Goal: Task Accomplishment & Management: Manage account settings

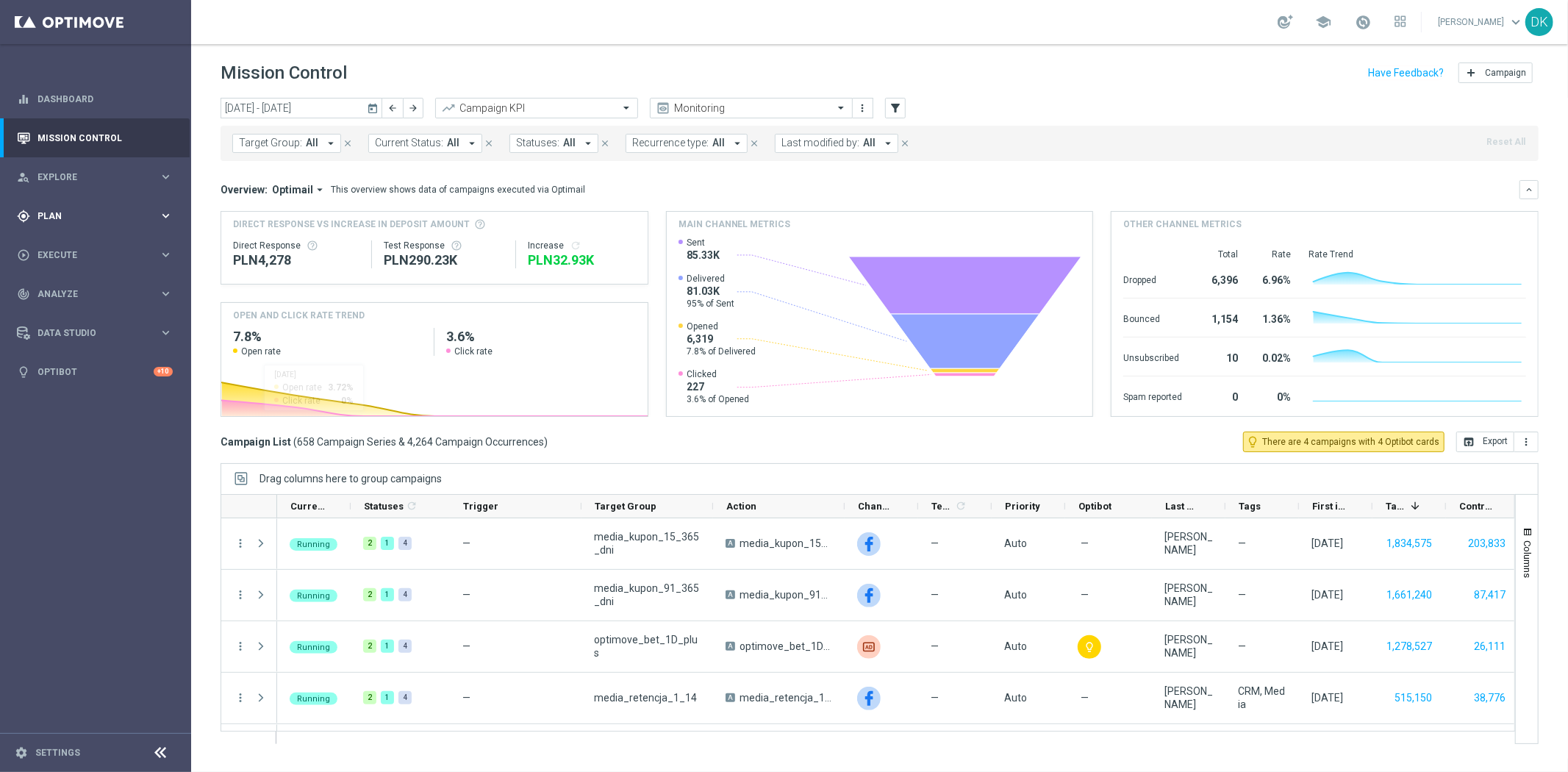
click at [120, 219] on span "Plan" at bounding box center [98, 217] width 121 height 9
click at [68, 249] on link "Target Groups" at bounding box center [95, 247] width 115 height 12
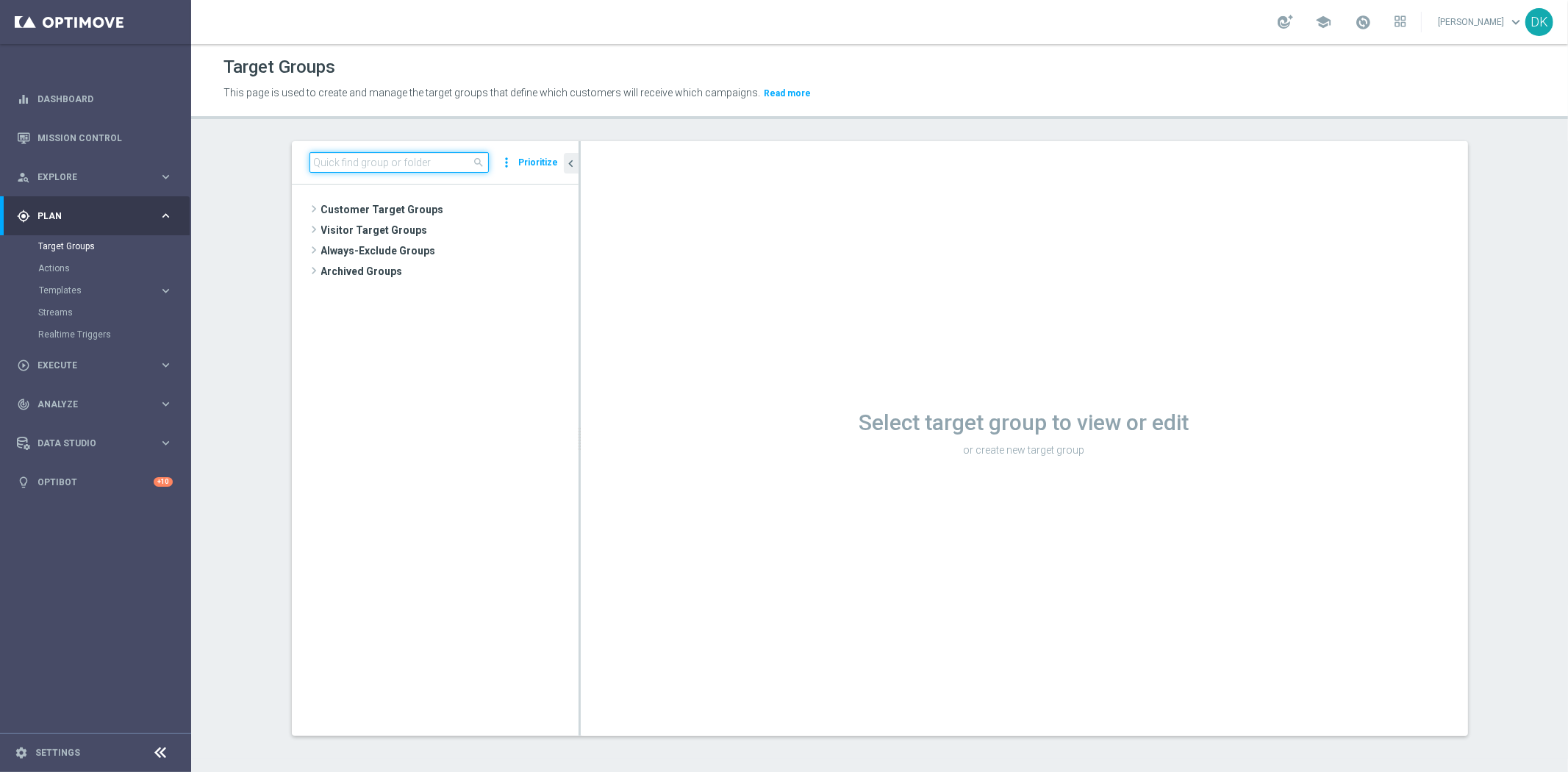
click at [375, 163] on input at bounding box center [399, 162] width 179 height 20
type input "151025"
click at [375, 163] on input "151025" at bounding box center [399, 162] width 179 height 20
click at [366, 153] on input at bounding box center [399, 162] width 179 height 20
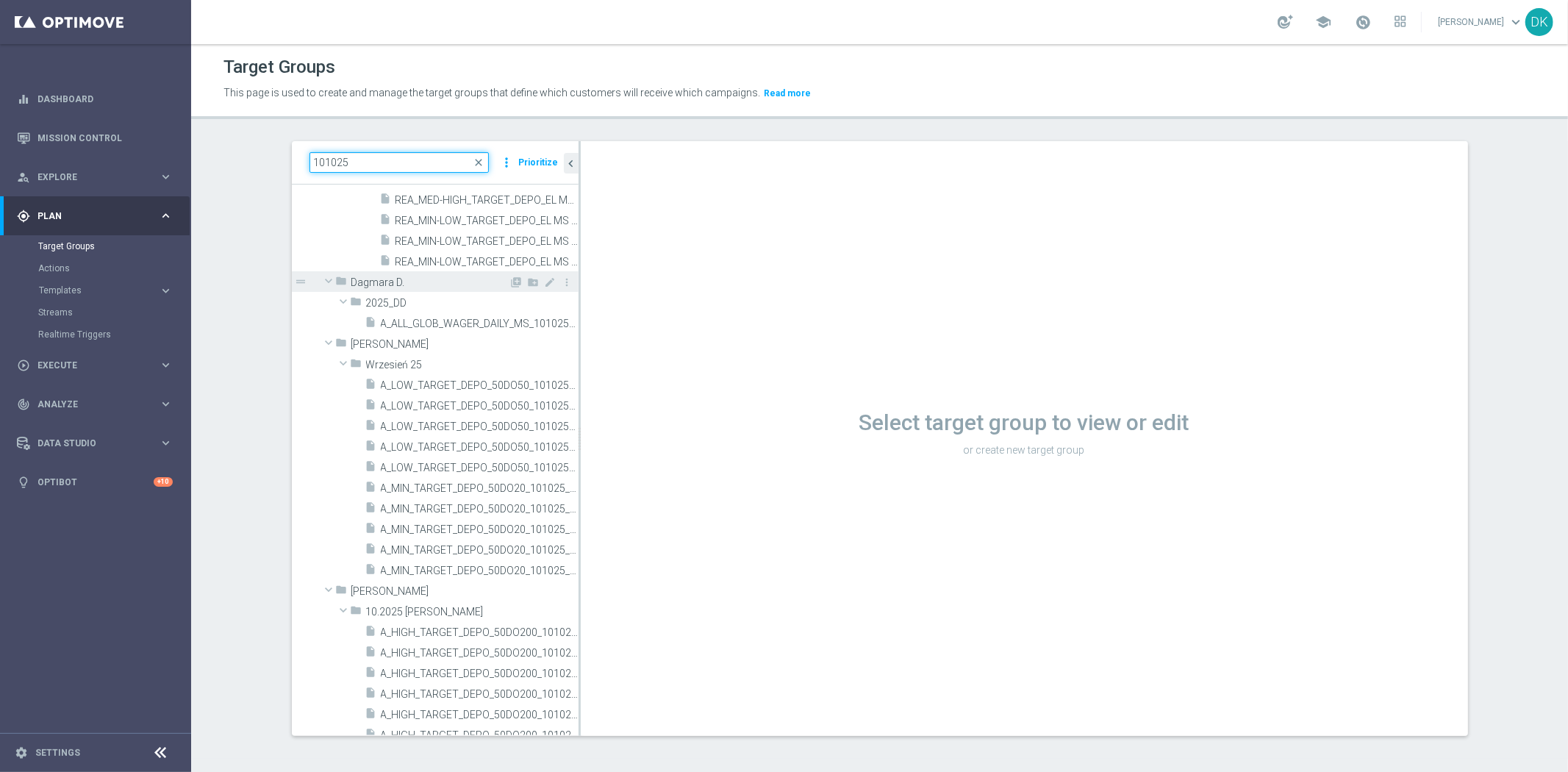
scroll to position [245, 0]
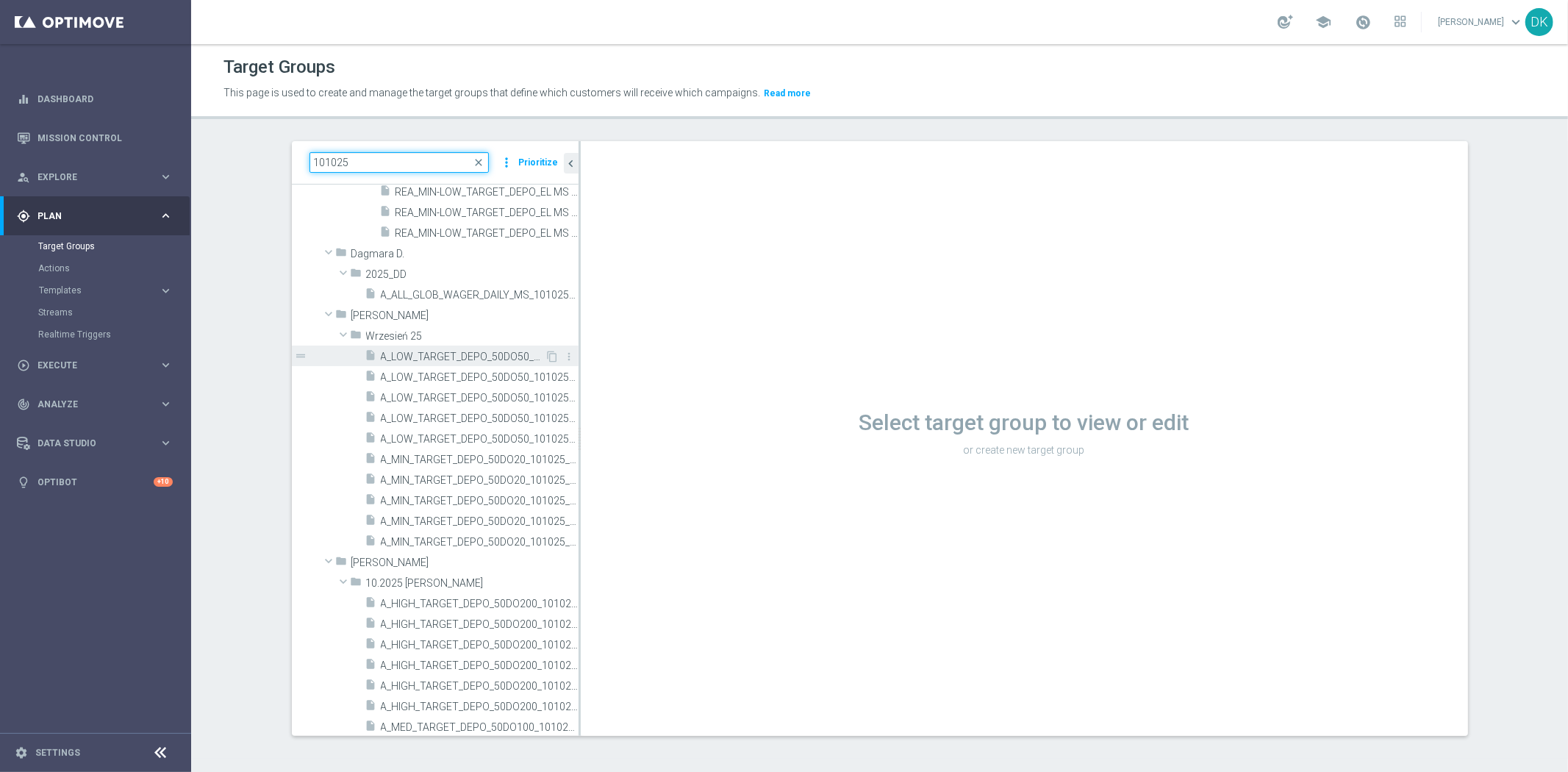
type input "101025"
click at [442, 355] on span "A_LOW_TARGET_DEPO_50DO50_101025_1D" at bounding box center [463, 357] width 165 height 13
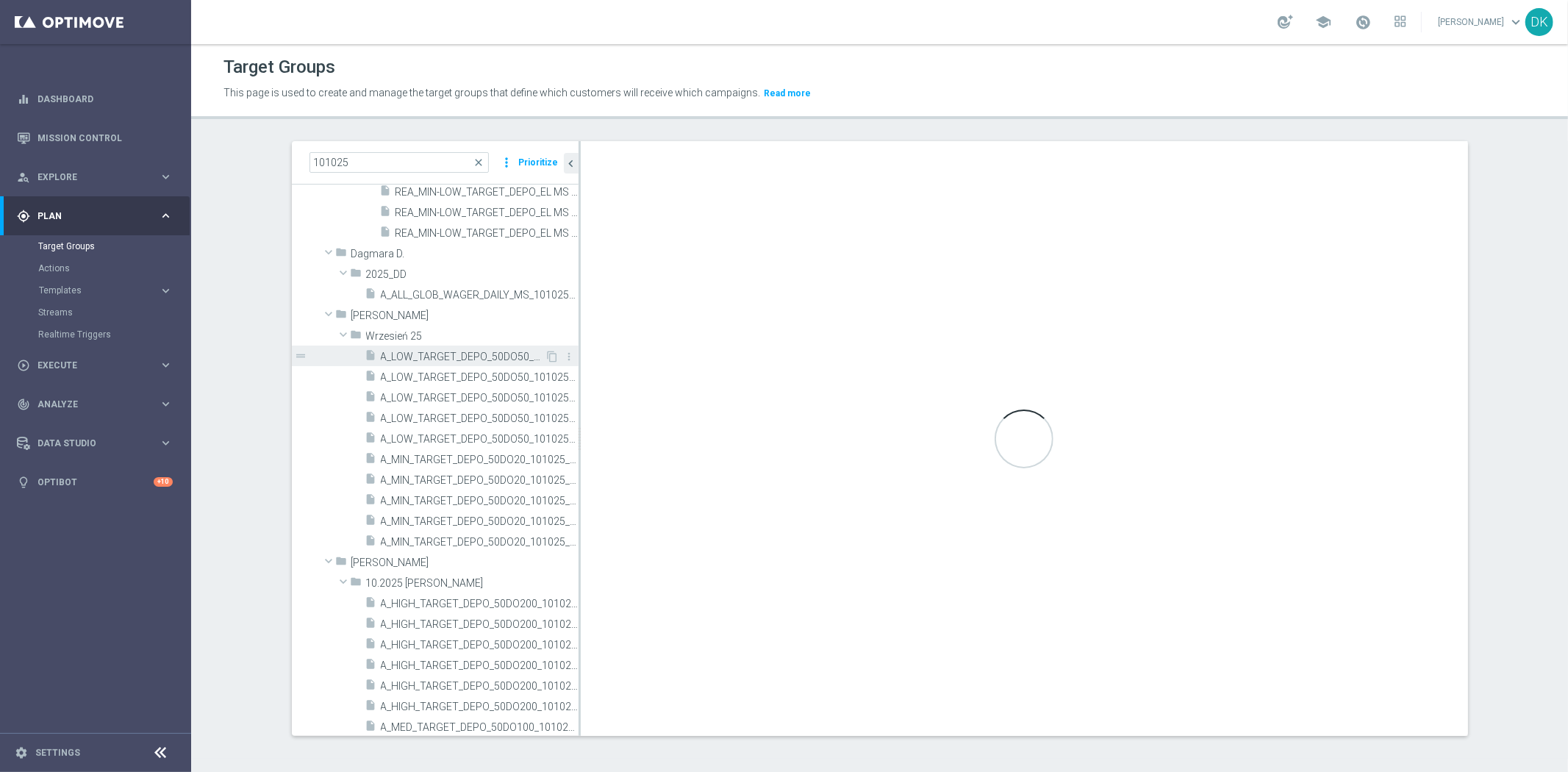
click at [442, 355] on span "A_LOW_TARGET_DEPO_50DO50_101025_1D" at bounding box center [463, 357] width 165 height 13
drag, startPoint x: 757, startPoint y: 674, endPoint x: 752, endPoint y: 668, distance: 7.8
click at [757, 674] on div "Loading..." at bounding box center [1024, 438] width 887 height 595
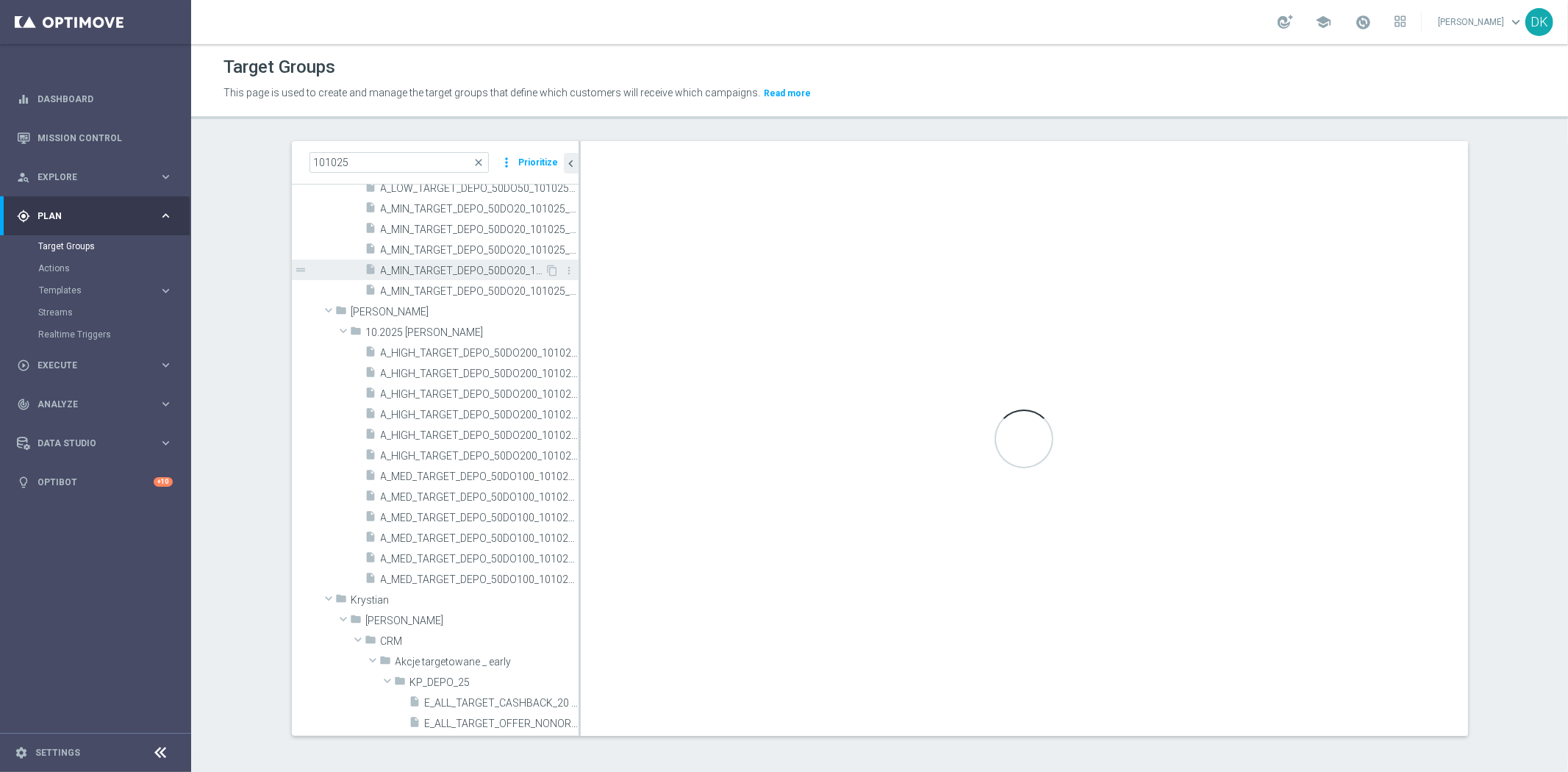
scroll to position [327, 0]
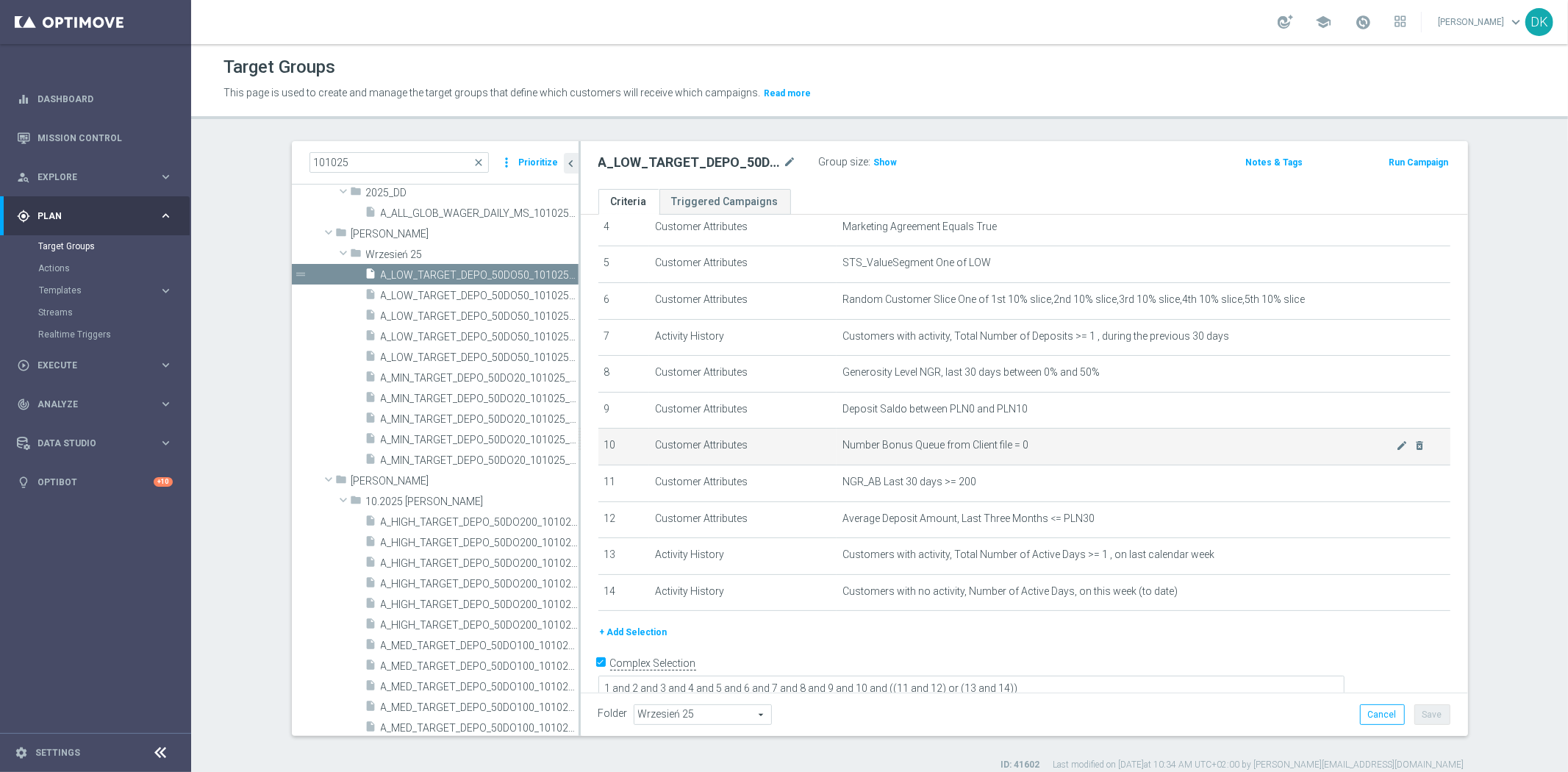
scroll to position [167, 0]
click at [859, 624] on div "+ Add Selection" at bounding box center [1024, 632] width 874 height 16
click at [547, 275] on icon "content_copy" at bounding box center [553, 275] width 12 height 12
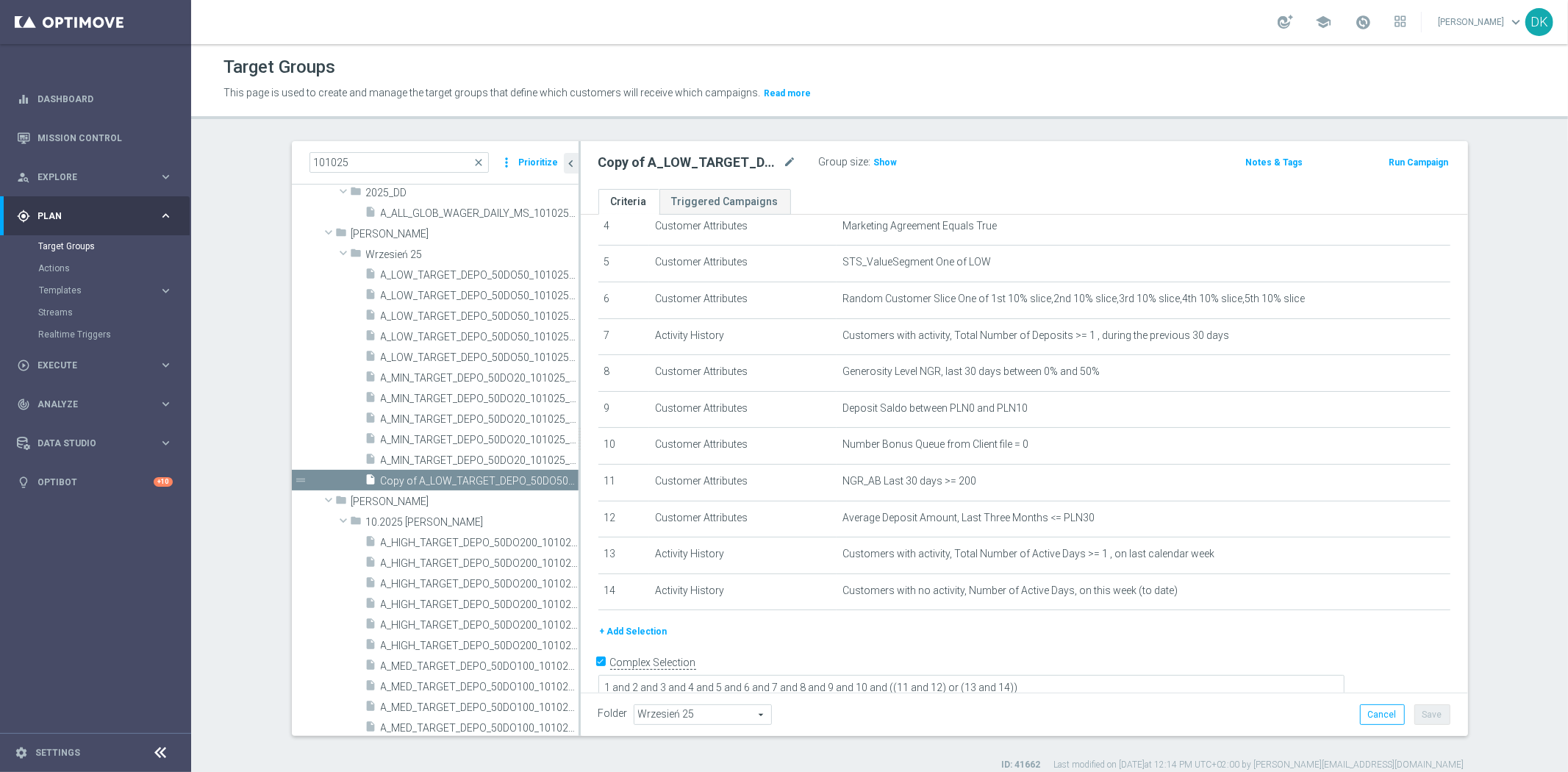
scroll to position [280, 0]
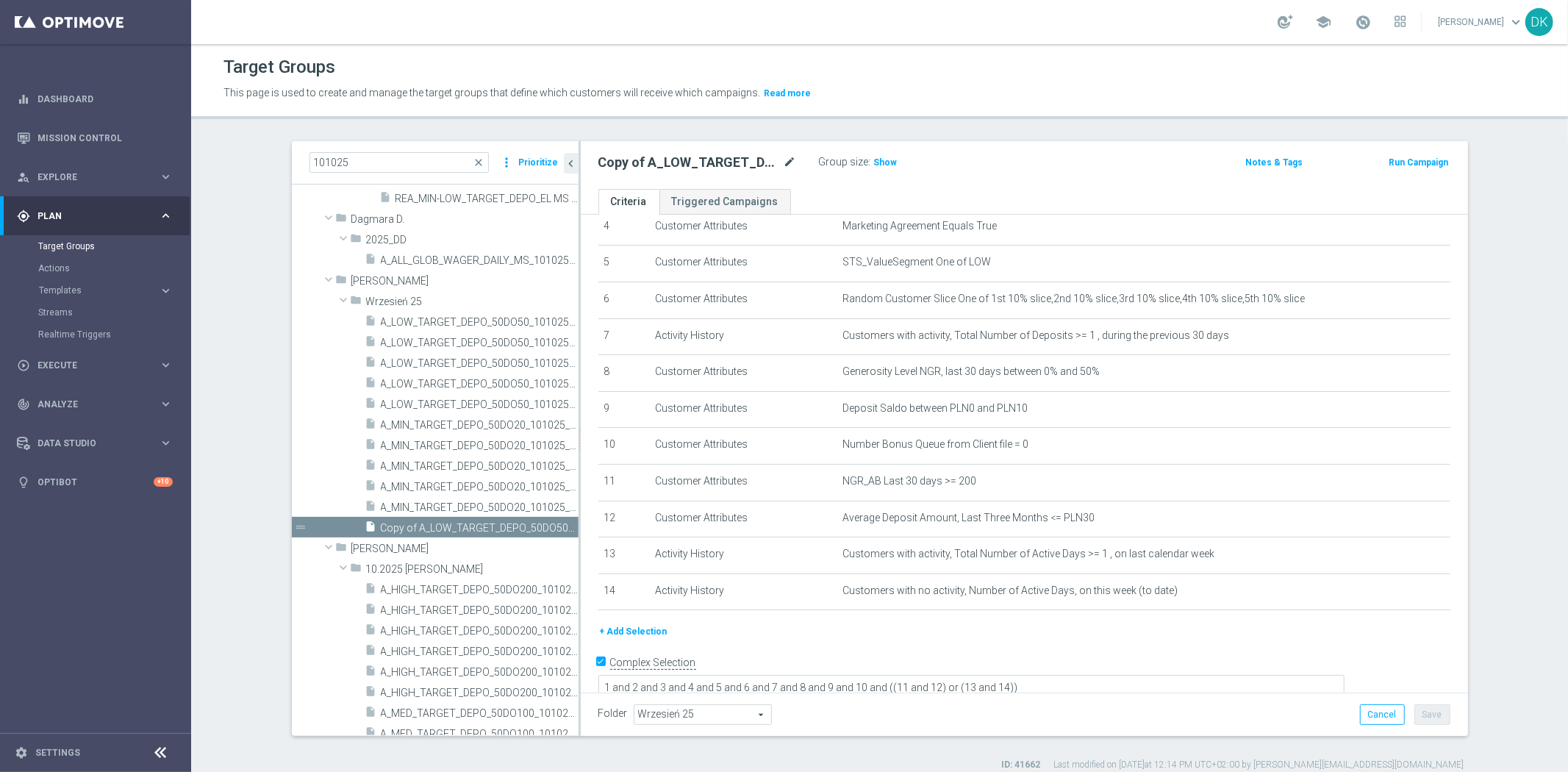
click at [784, 162] on icon "mode_edit" at bounding box center [790, 163] width 13 height 18
type input "A_MED_TARGET_ZBR_100_DO_50_151025"
click at [822, 190] on ul "Criteria Triggered Campaigns" at bounding box center [1024, 202] width 887 height 25
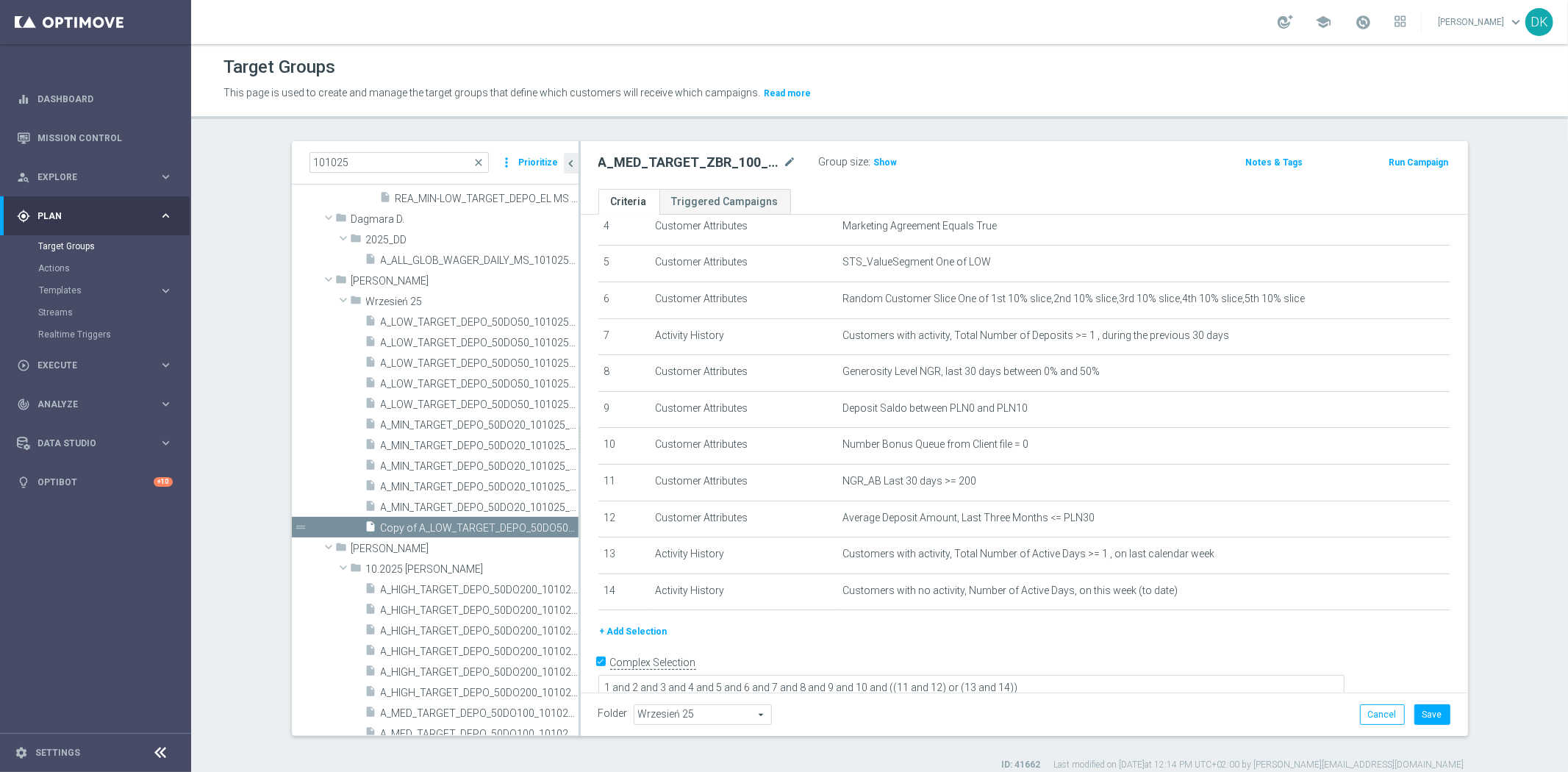
click at [1124, 705] on div "Folder Wrzesień 25 Wrzesień 25 arrow_drop_down search Cancel Save Saving..." at bounding box center [1024, 714] width 852 height 20
click at [1417, 717] on button "Save" at bounding box center [1432, 714] width 36 height 20
click at [869, 677] on textarea "1 and 2 and 3 and 4 and 5 and 6 and 7 and 8 and 9 and 10 and ((11 and 12) or (1…" at bounding box center [972, 690] width 746 height 25
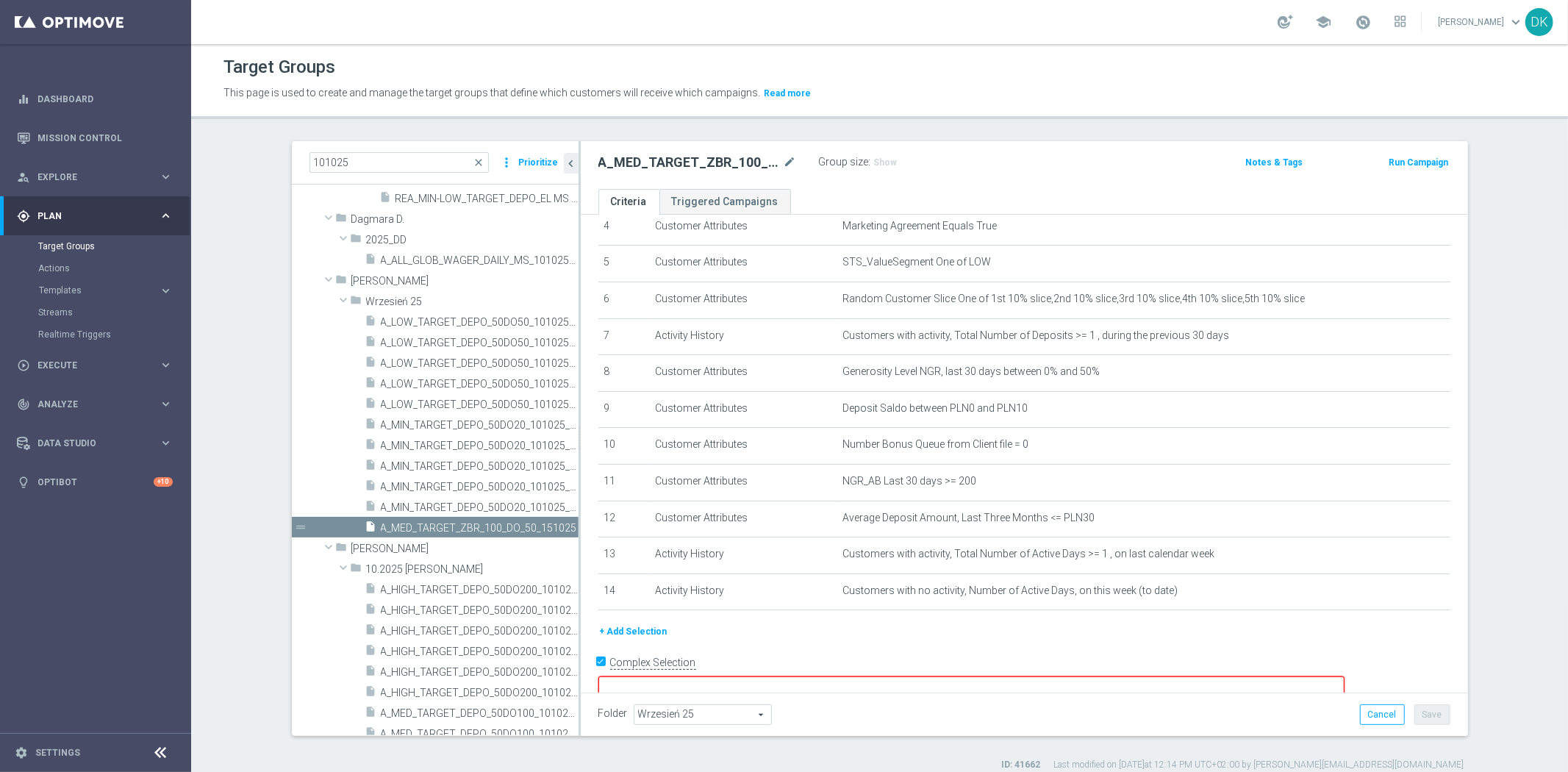
click at [880, 624] on div "+ Add Selection" at bounding box center [1024, 632] width 874 height 16
click at [599, 657] on input "Complex Selection" at bounding box center [603, 664] width 10 height 20
checkbox input "false"
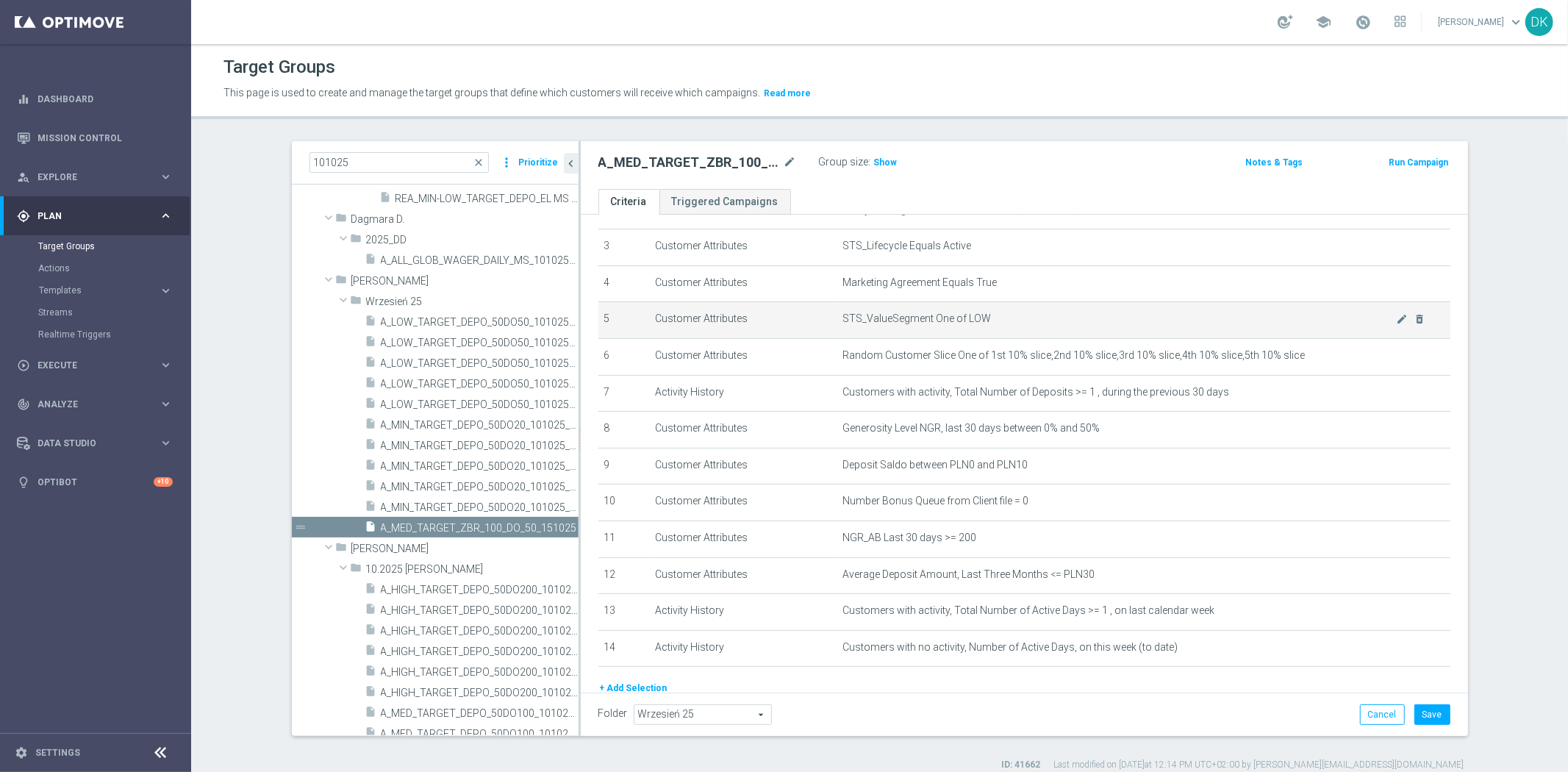
scroll to position [83, 0]
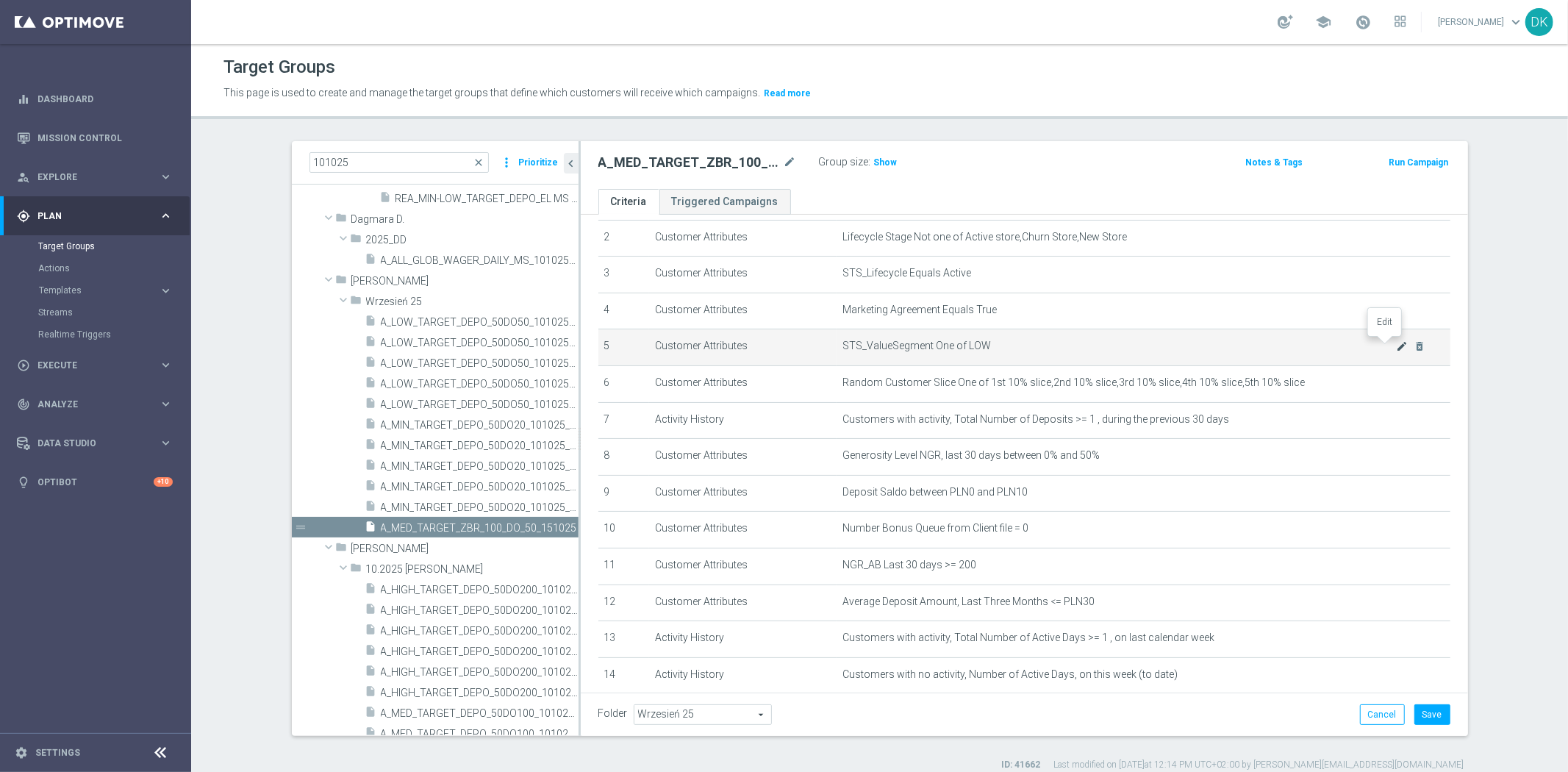
click at [1396, 346] on icon "mode_edit" at bounding box center [1402, 346] width 12 height 12
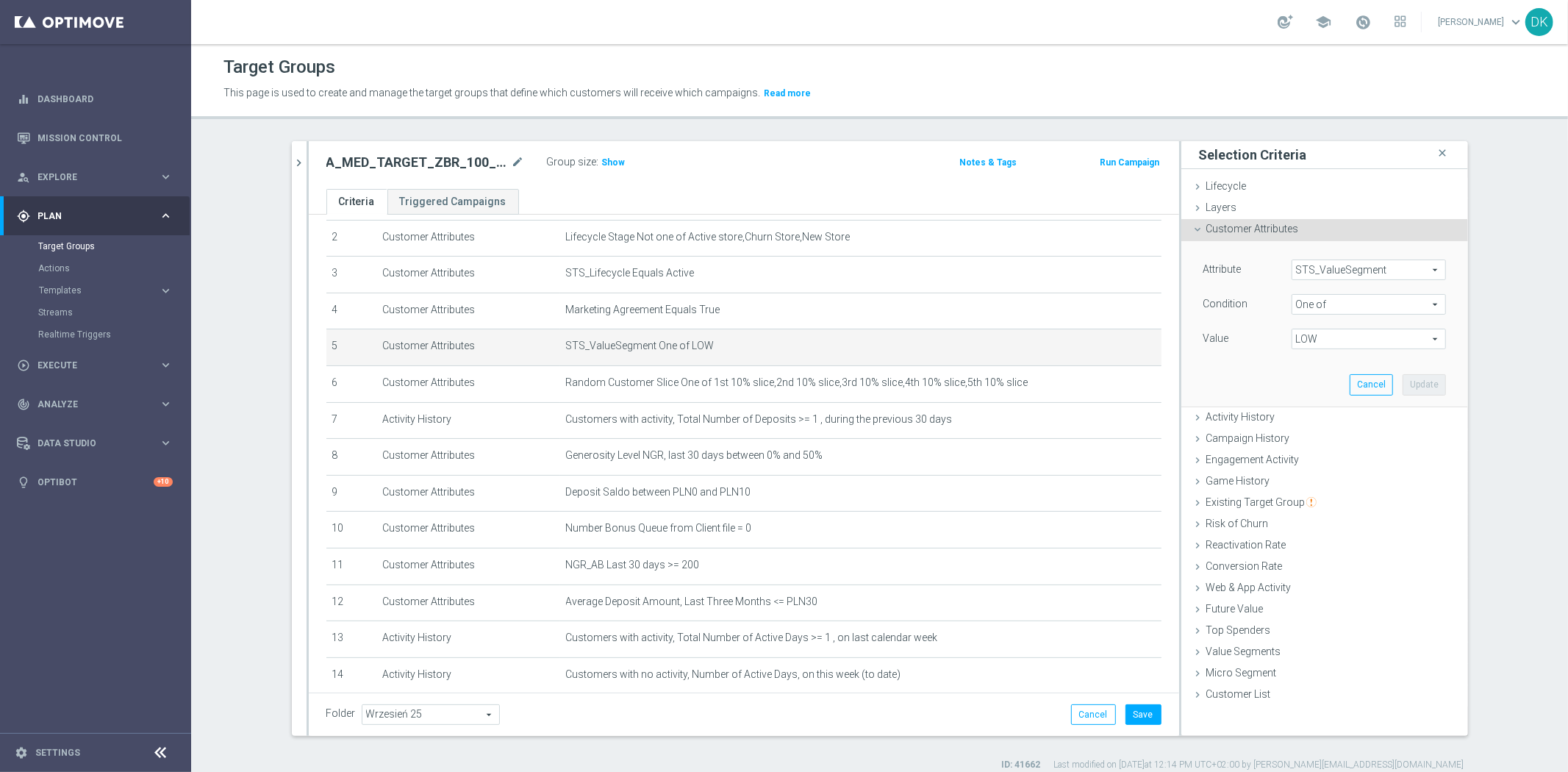
click at [1333, 342] on span "LOW" at bounding box center [1369, 340] width 153 height 19
click at [1313, 416] on label "LOW" at bounding box center [1379, 419] width 134 height 19
click at [1303, 416] on input "LOW" at bounding box center [1307, 418] width 10 height 10
checkbox input "false"
type input "Select"
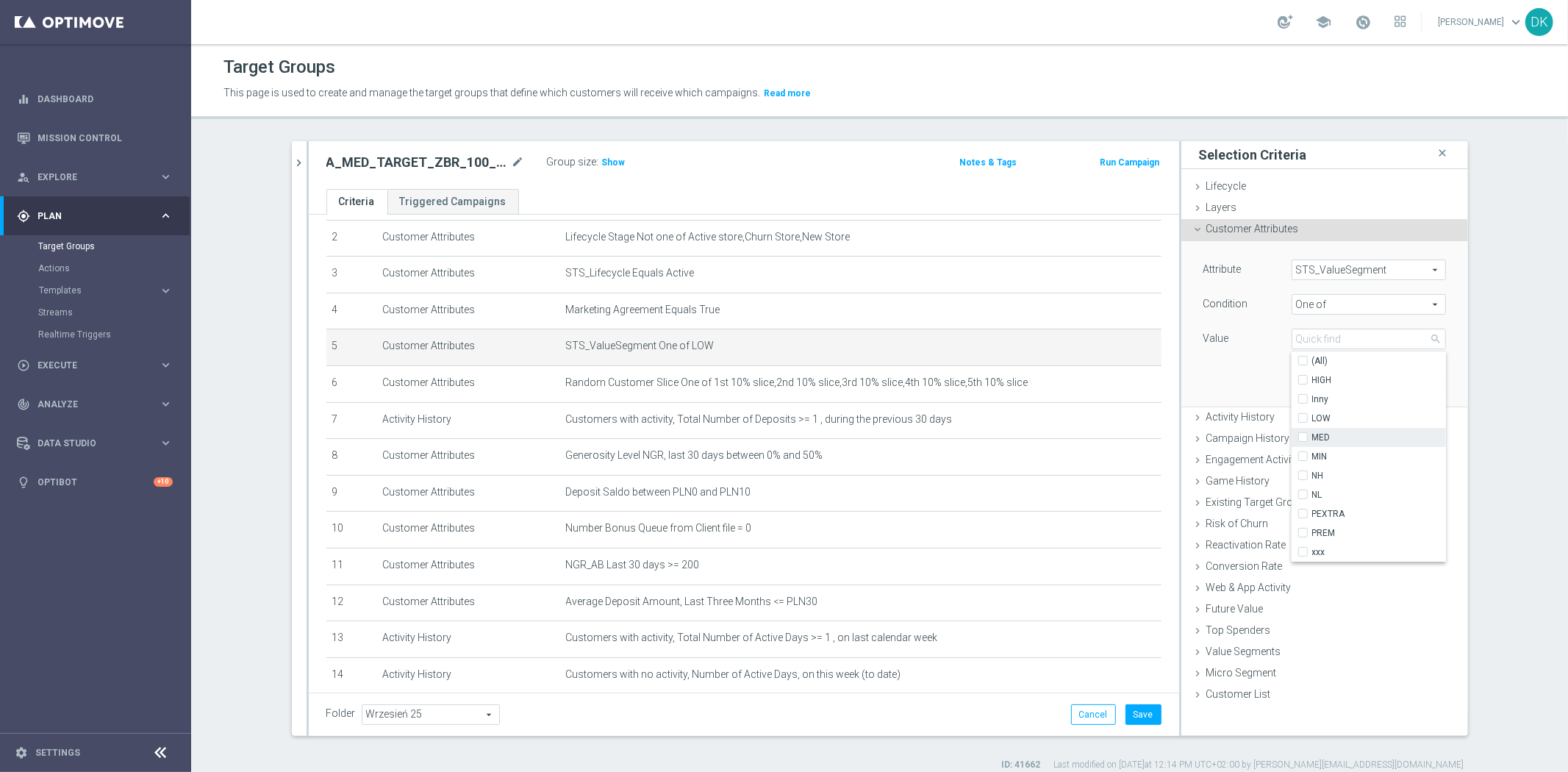
click at [1303, 434] on input "MED" at bounding box center [1307, 438] width 10 height 10
checkbox input "true"
type input "MED"
click at [1233, 368] on div "Attribute STS_ValueSegment STS_ValueSegment arrow_drop_down search Condition On…" at bounding box center [1325, 324] width 264 height 165
click at [1407, 387] on button "Update" at bounding box center [1424, 384] width 43 height 20
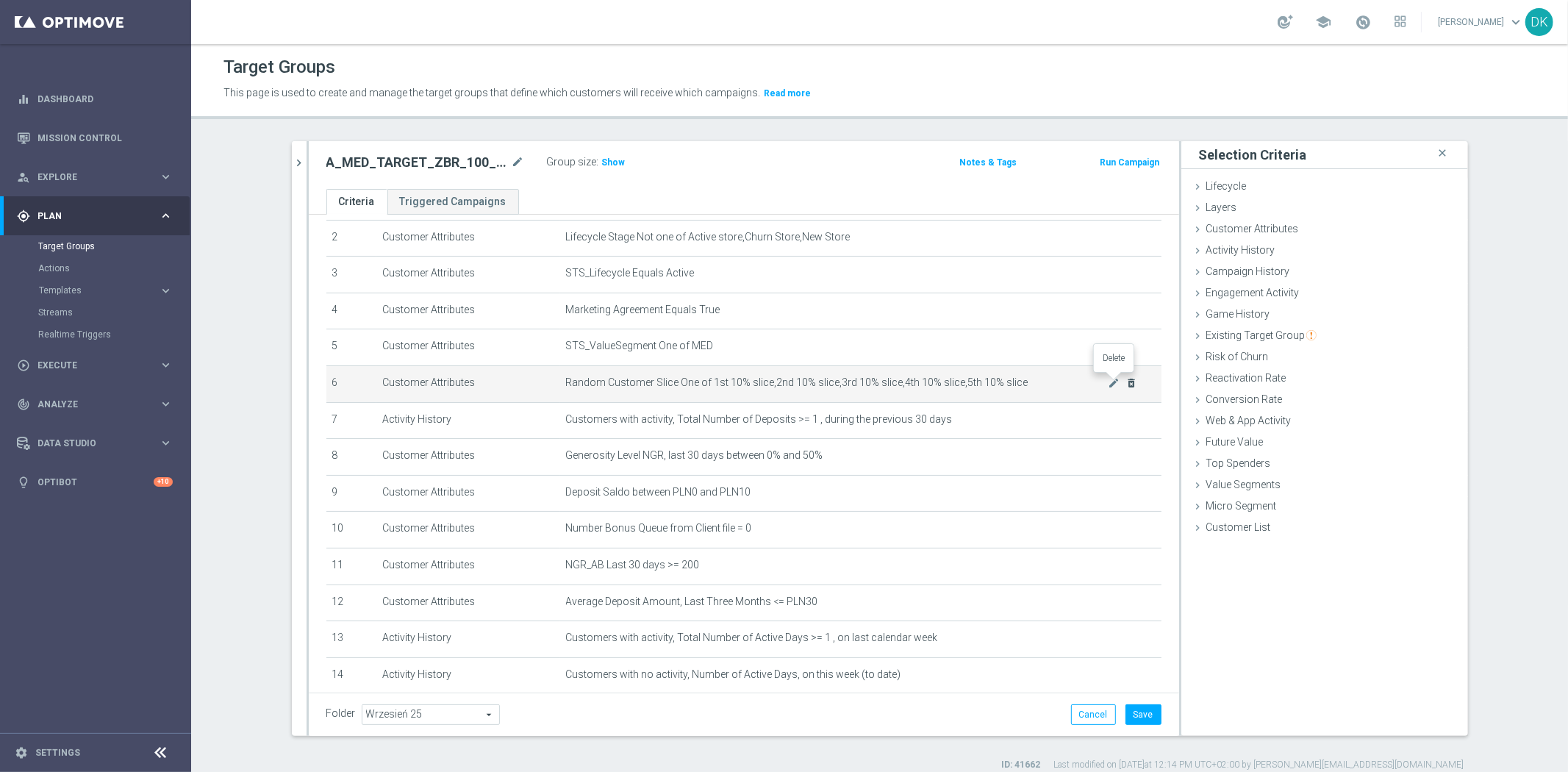
click at [1125, 382] on icon "delete_forever" at bounding box center [1131, 383] width 12 height 12
click at [1108, 381] on icon "mode_edit" at bounding box center [1114, 383] width 12 height 12
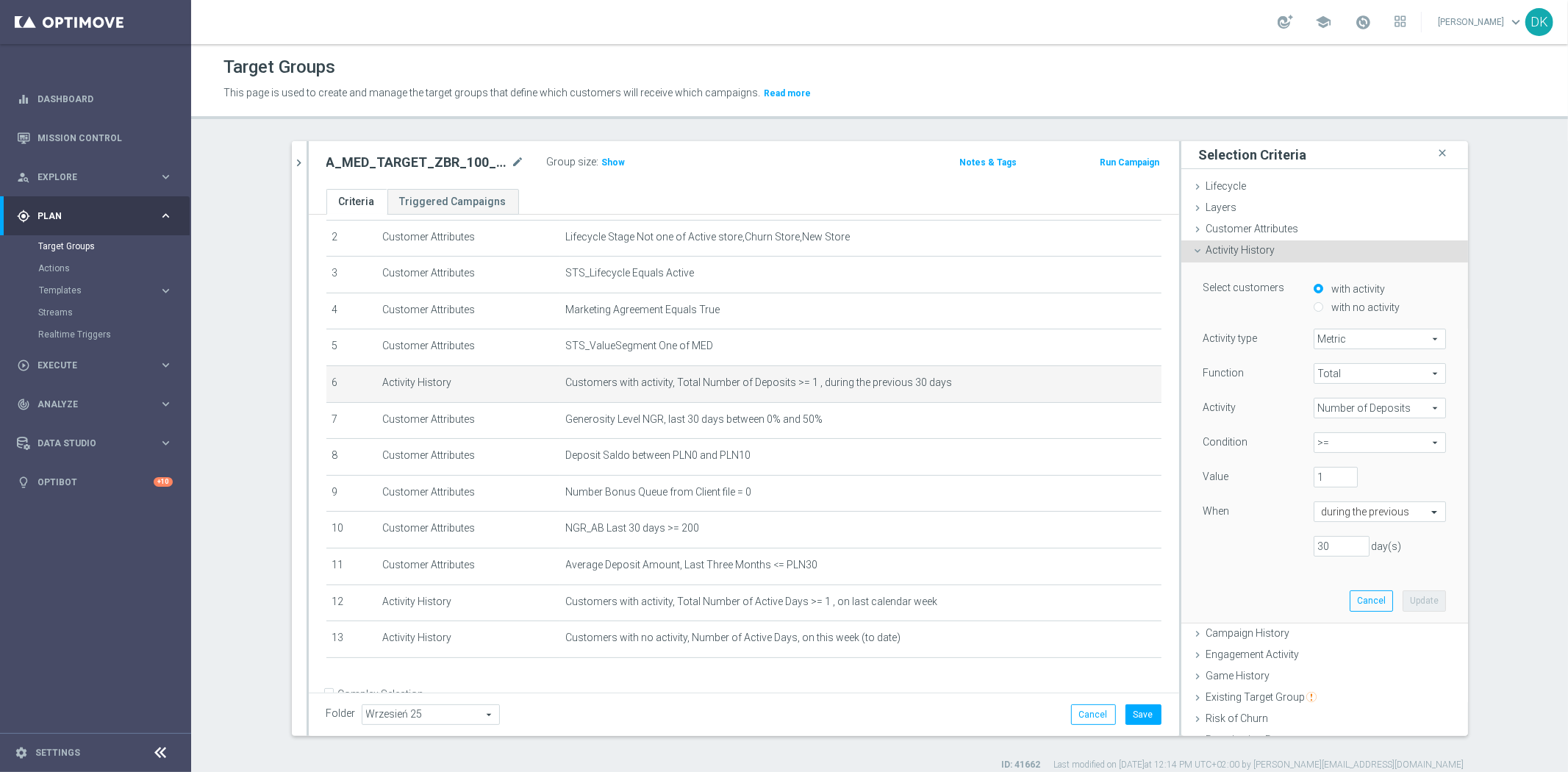
click at [1371, 403] on span "Number of Deposits" at bounding box center [1379, 408] width 131 height 19
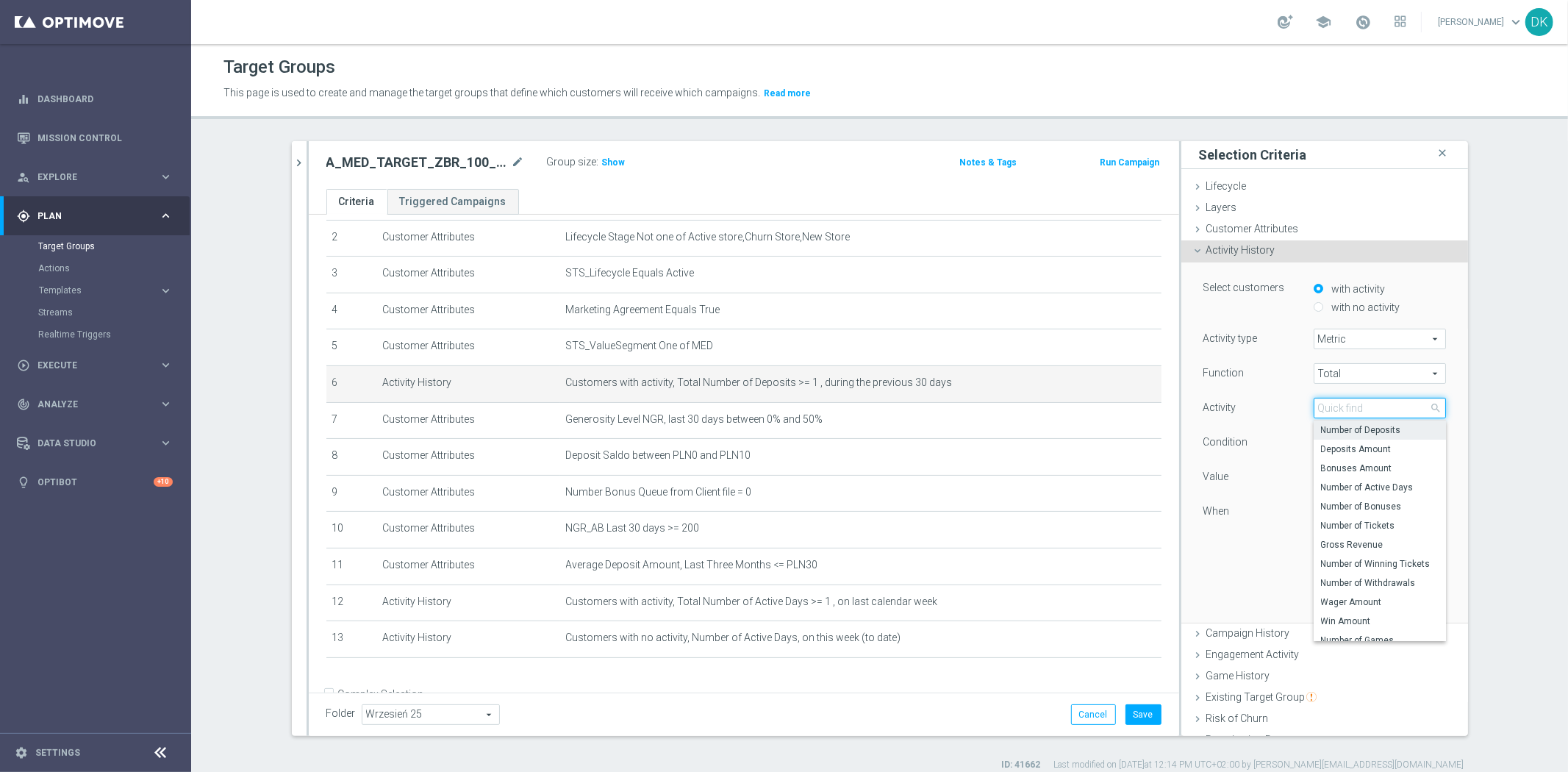
click at [1371, 403] on input "search" at bounding box center [1380, 408] width 133 height 20
click at [1378, 487] on span "Number of Active Days" at bounding box center [1379, 488] width 118 height 12
type input "Number of Active Days"
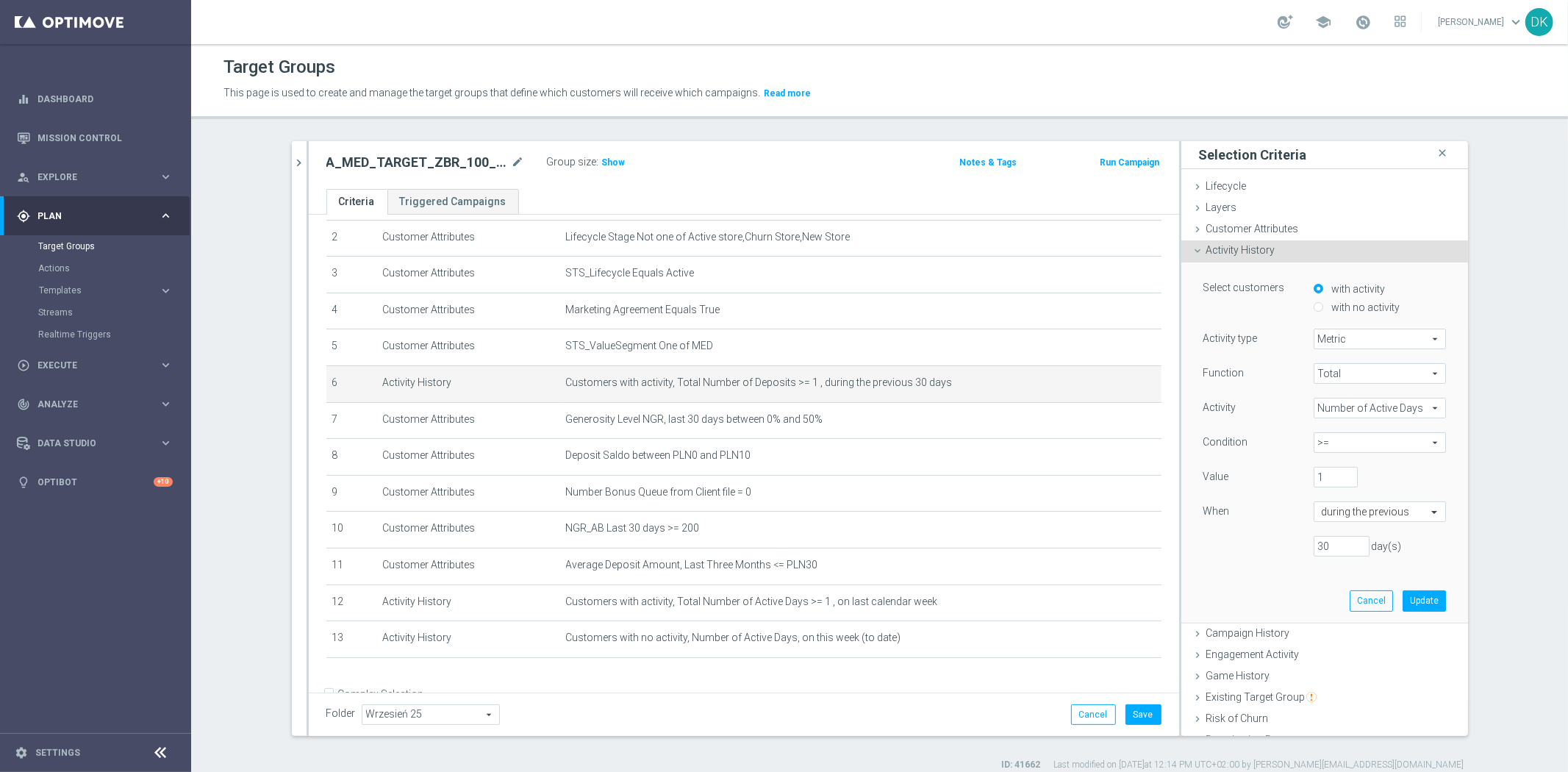
click at [1344, 443] on span ">=" at bounding box center [1379, 443] width 131 height 19
click at [1343, 577] on span "between" at bounding box center [1379, 579] width 118 height 12
type input "between"
click at [1382, 476] on input "number" at bounding box center [1402, 477] width 44 height 20
type input "4"
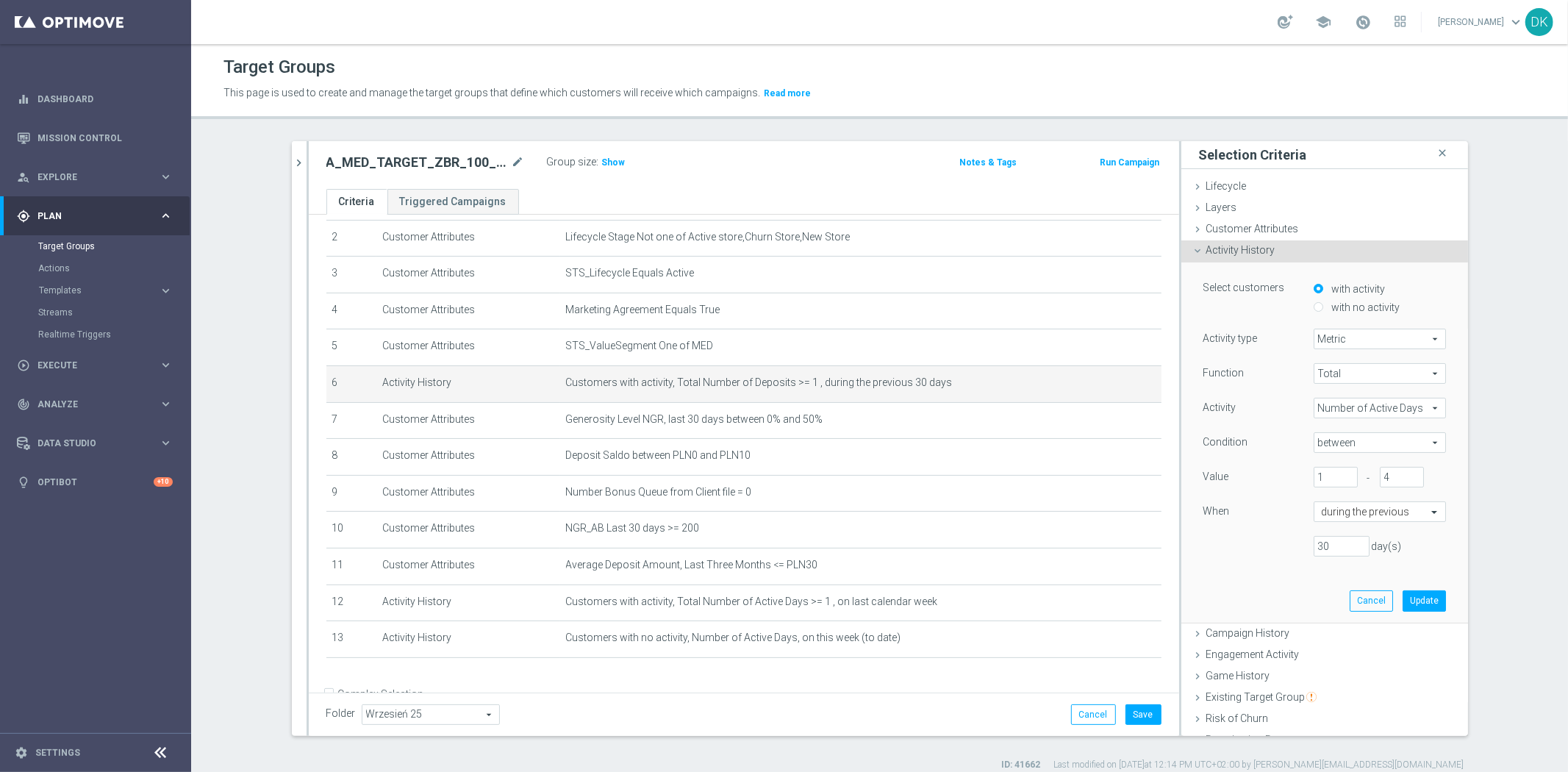
click at [1422, 484] on div "Value 1 - 4" at bounding box center [1325, 478] width 264 height 23
click at [1383, 521] on div "during the previous" at bounding box center [1380, 511] width 133 height 20
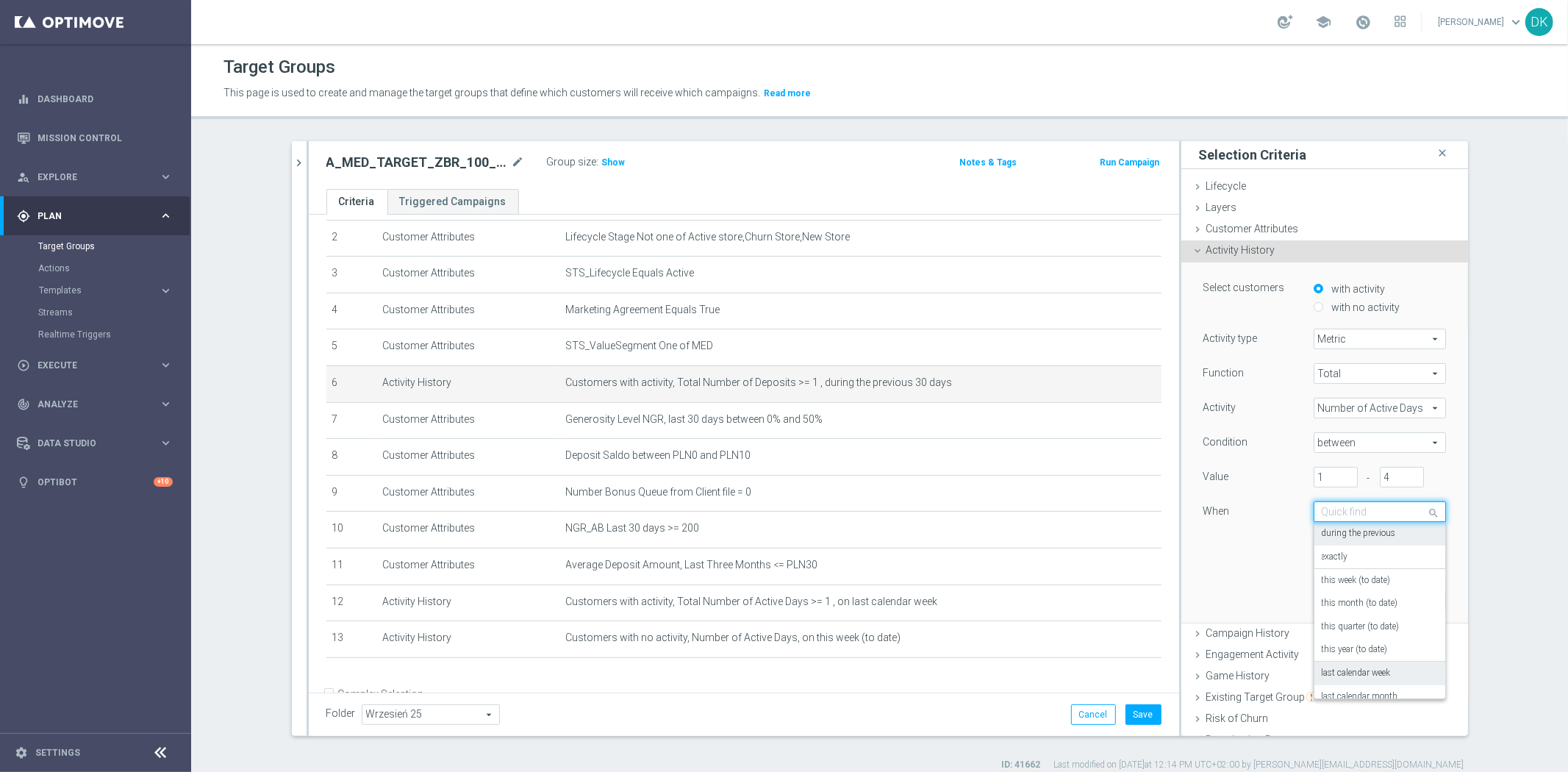
click at [1380, 669] on label "last calendar week" at bounding box center [1356, 674] width 69 height 12
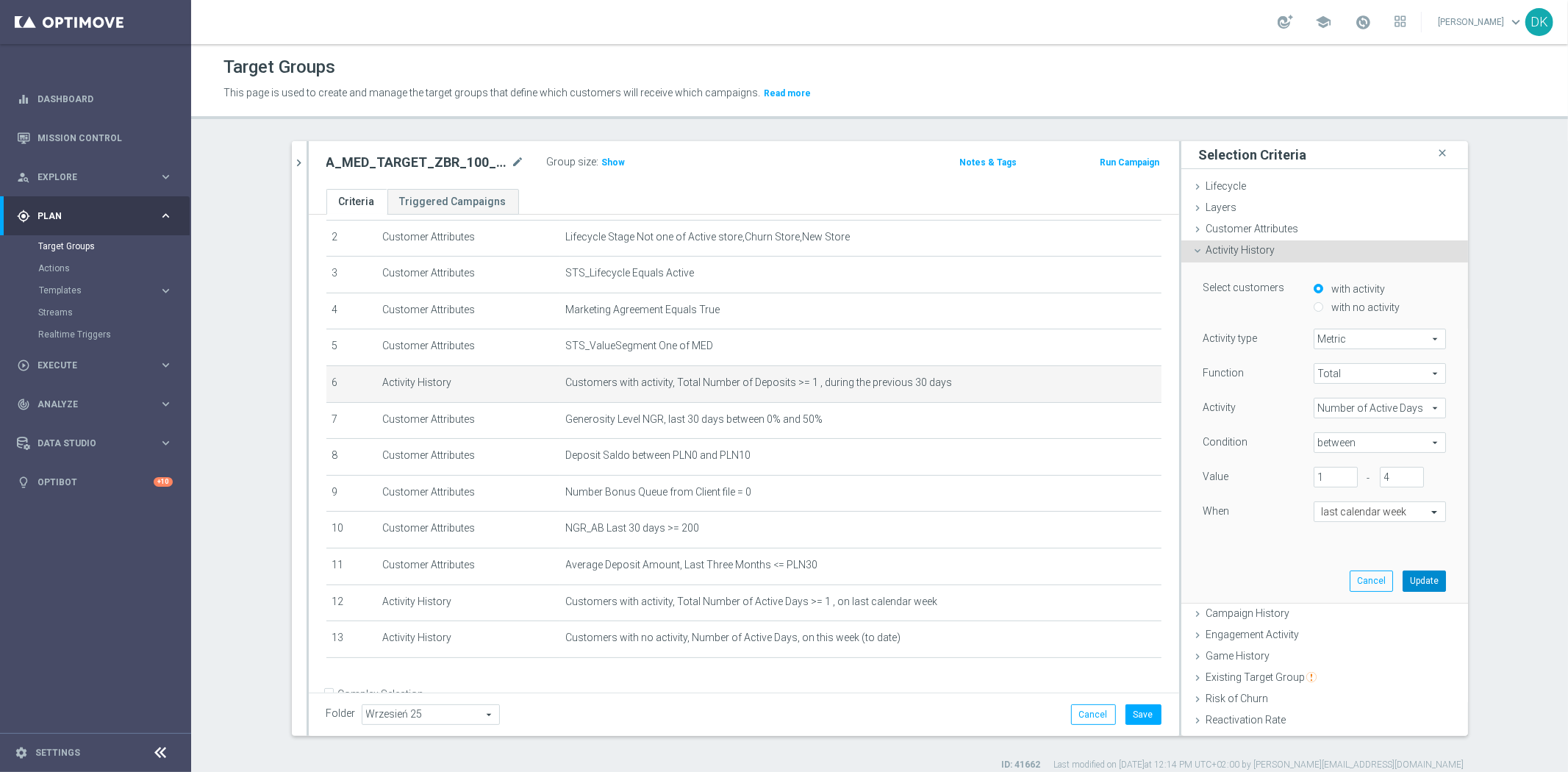
click at [1415, 582] on button "Update" at bounding box center [1424, 580] width 43 height 20
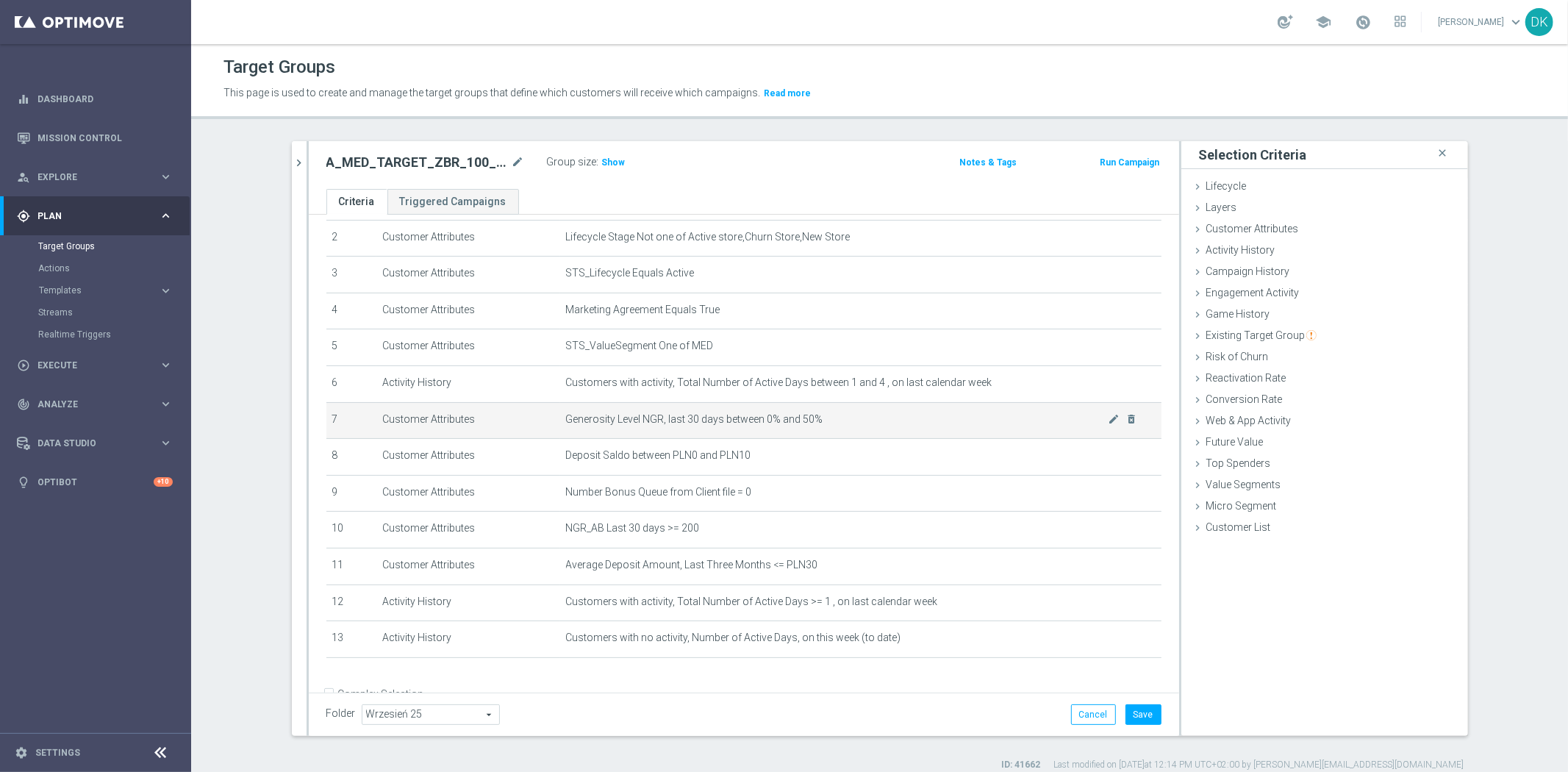
click at [1089, 419] on span "Generosity Level NGR, last 30 days between 0% and 50%" at bounding box center [838, 419] width 542 height 13
click at [1108, 419] on icon "mode_edit" at bounding box center [1114, 419] width 12 height 12
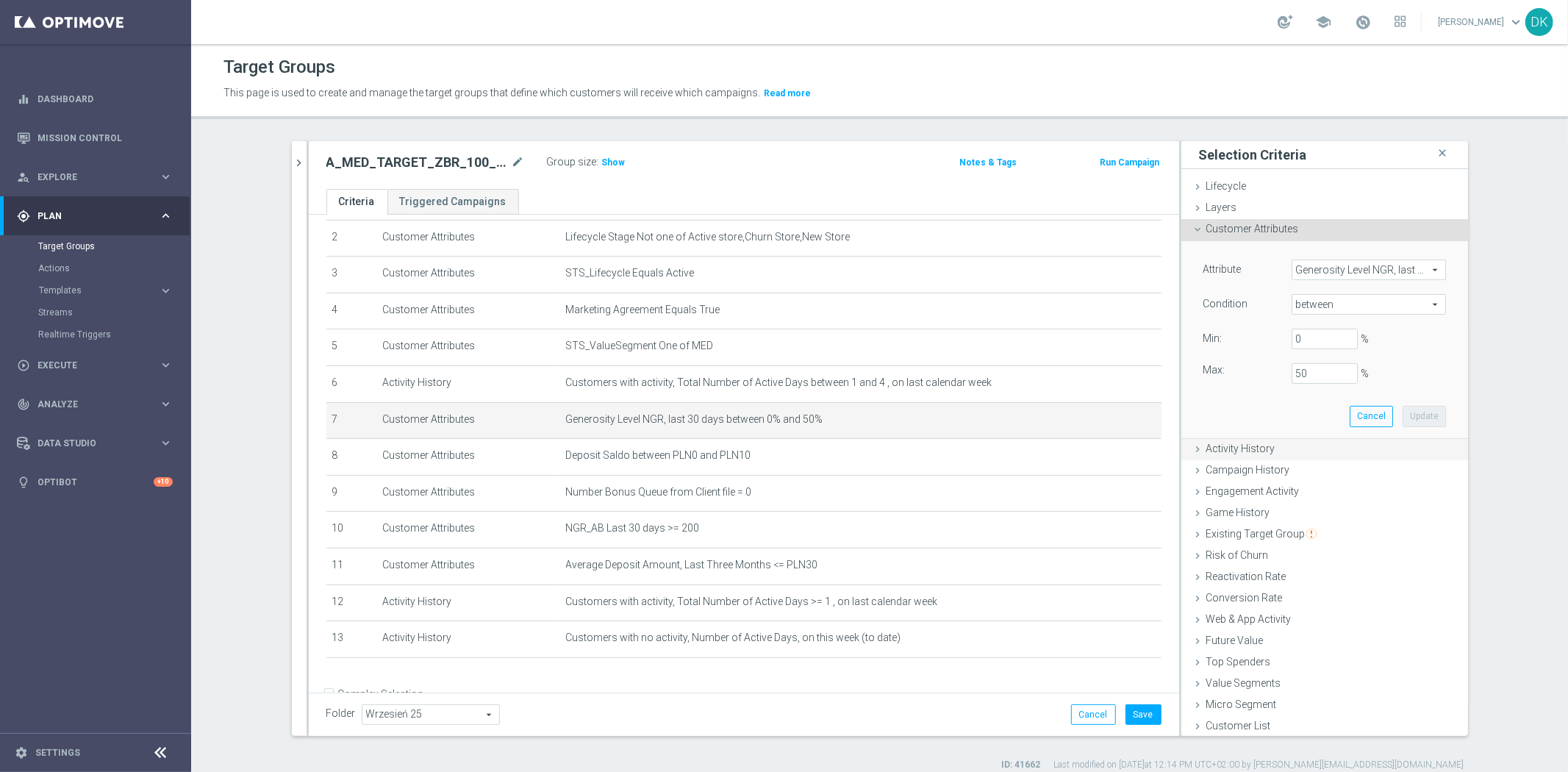
click at [1271, 456] on div "Activity History done selection updated" at bounding box center [1325, 450] width 287 height 22
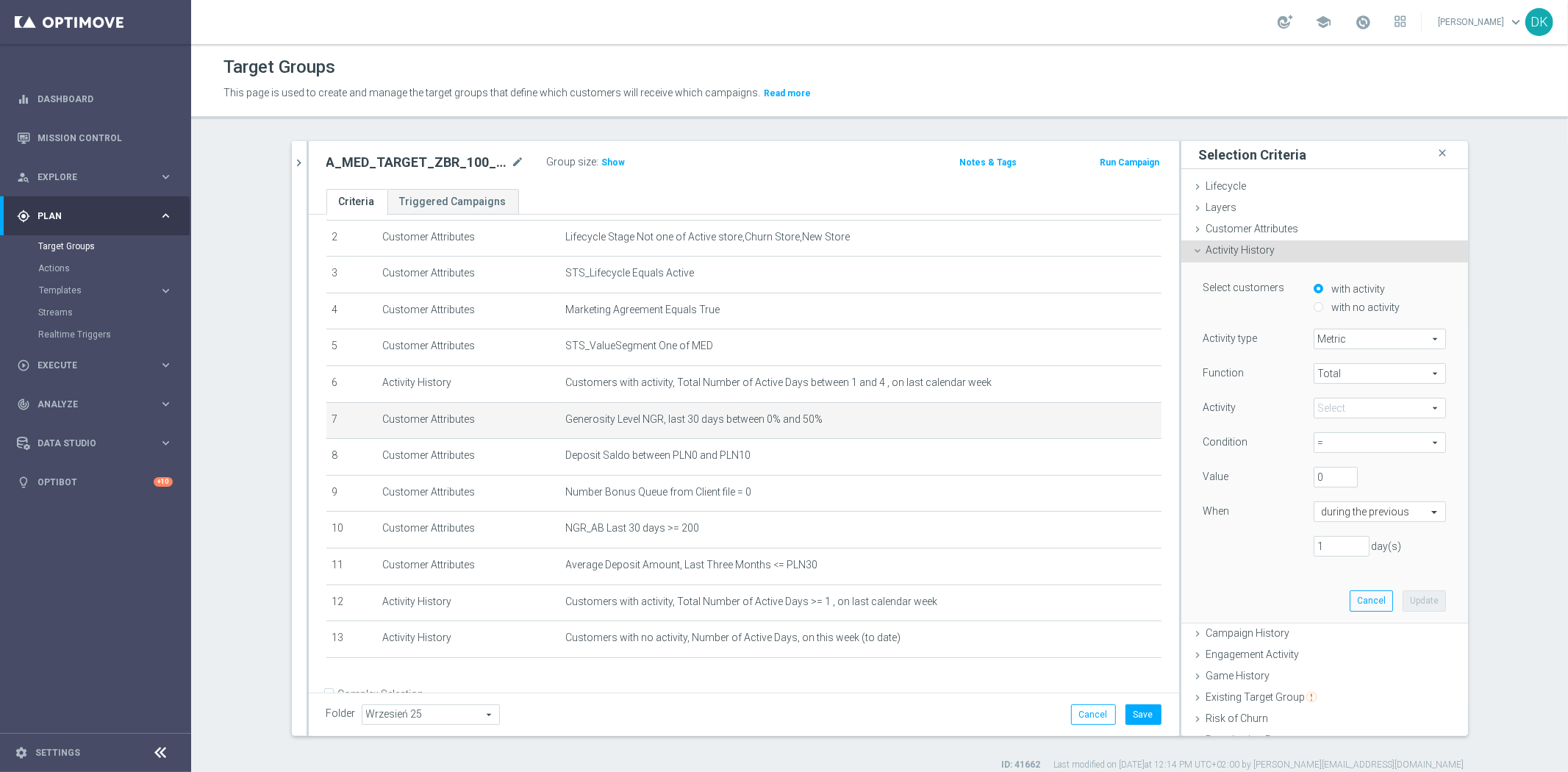
click at [1314, 306] on input "with no activity" at bounding box center [1319, 307] width 10 height 10
radio input "true"
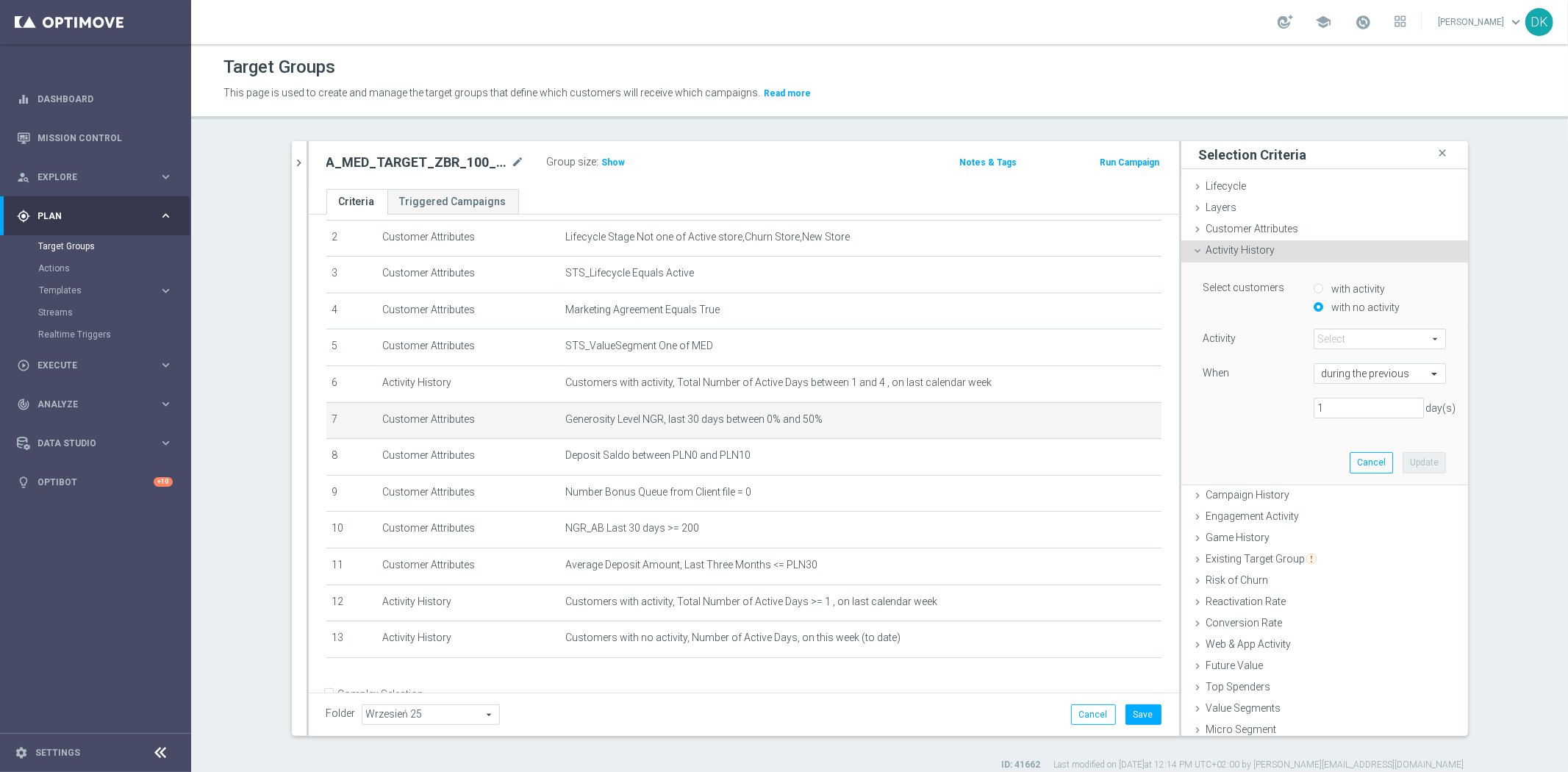
click at [1353, 335] on span at bounding box center [1379, 340] width 131 height 19
click at [1398, 412] on label "Number of Active Days" at bounding box center [1380, 419] width 133 height 19
type input "Number of Active Days"
click at [1355, 376] on input "text" at bounding box center [1365, 375] width 87 height 13
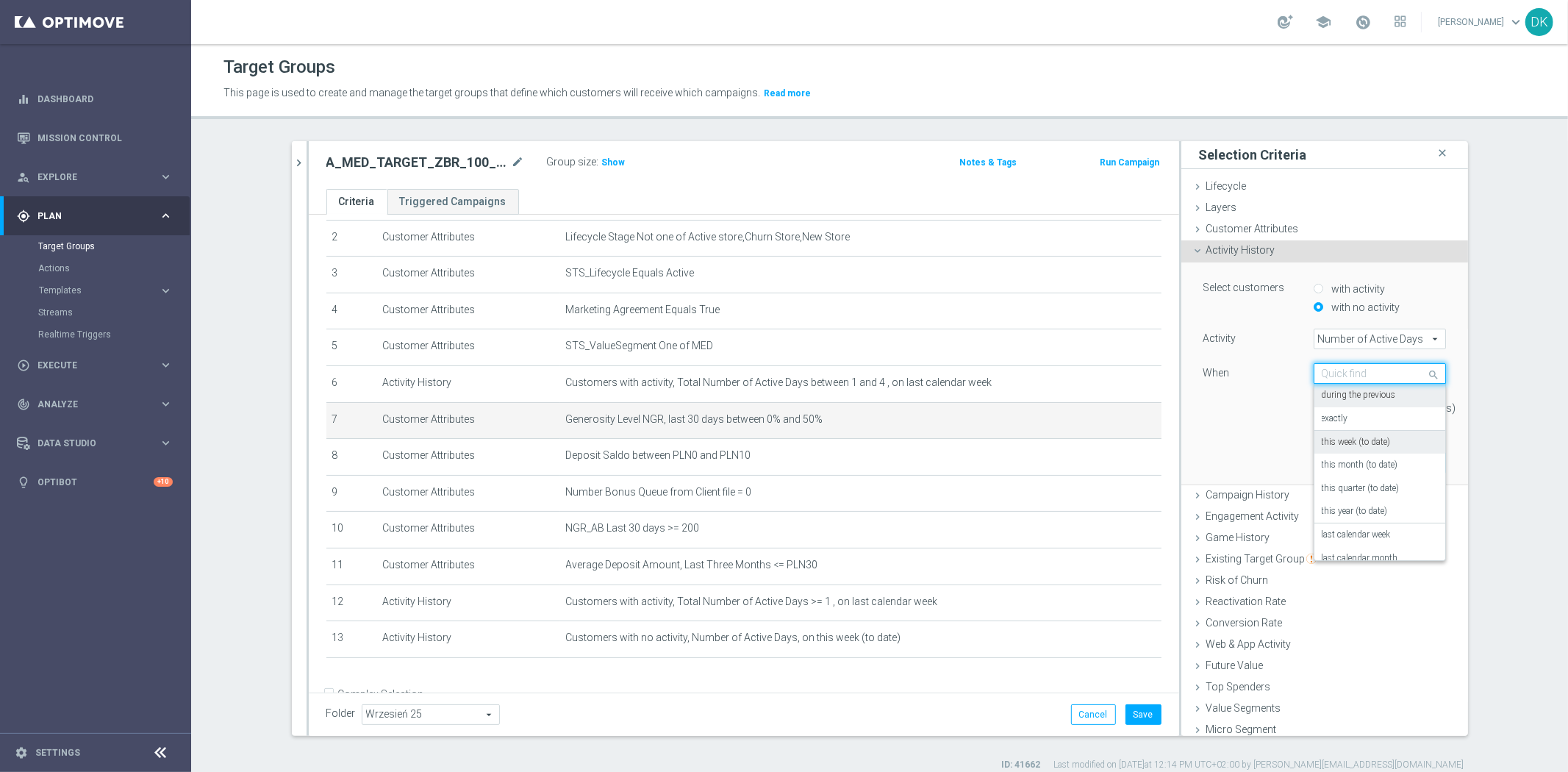
click at [1387, 447] on div "this week (to date)" at bounding box center [1379, 442] width 116 height 23
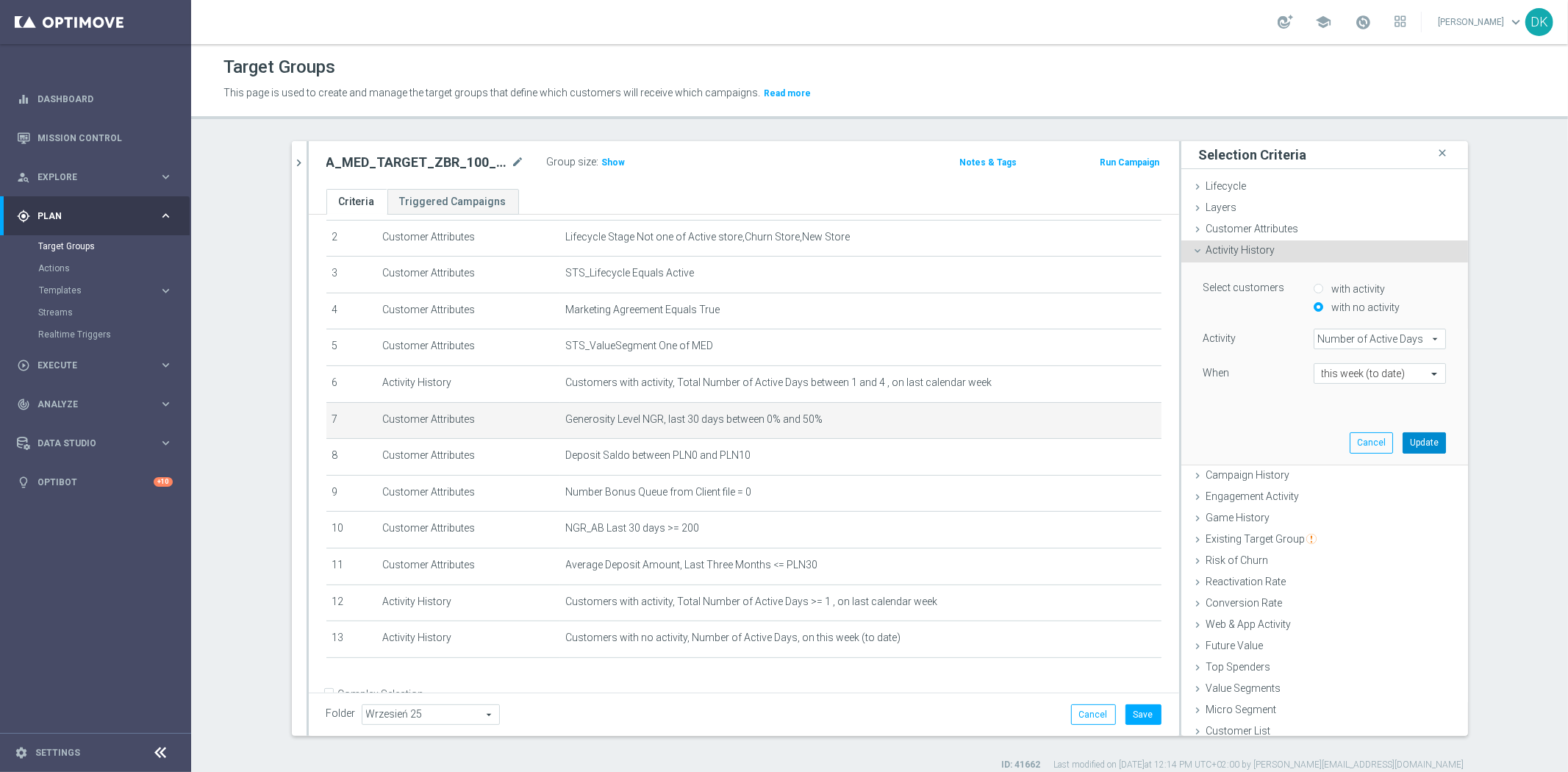
click at [1413, 449] on button "Update" at bounding box center [1424, 442] width 43 height 20
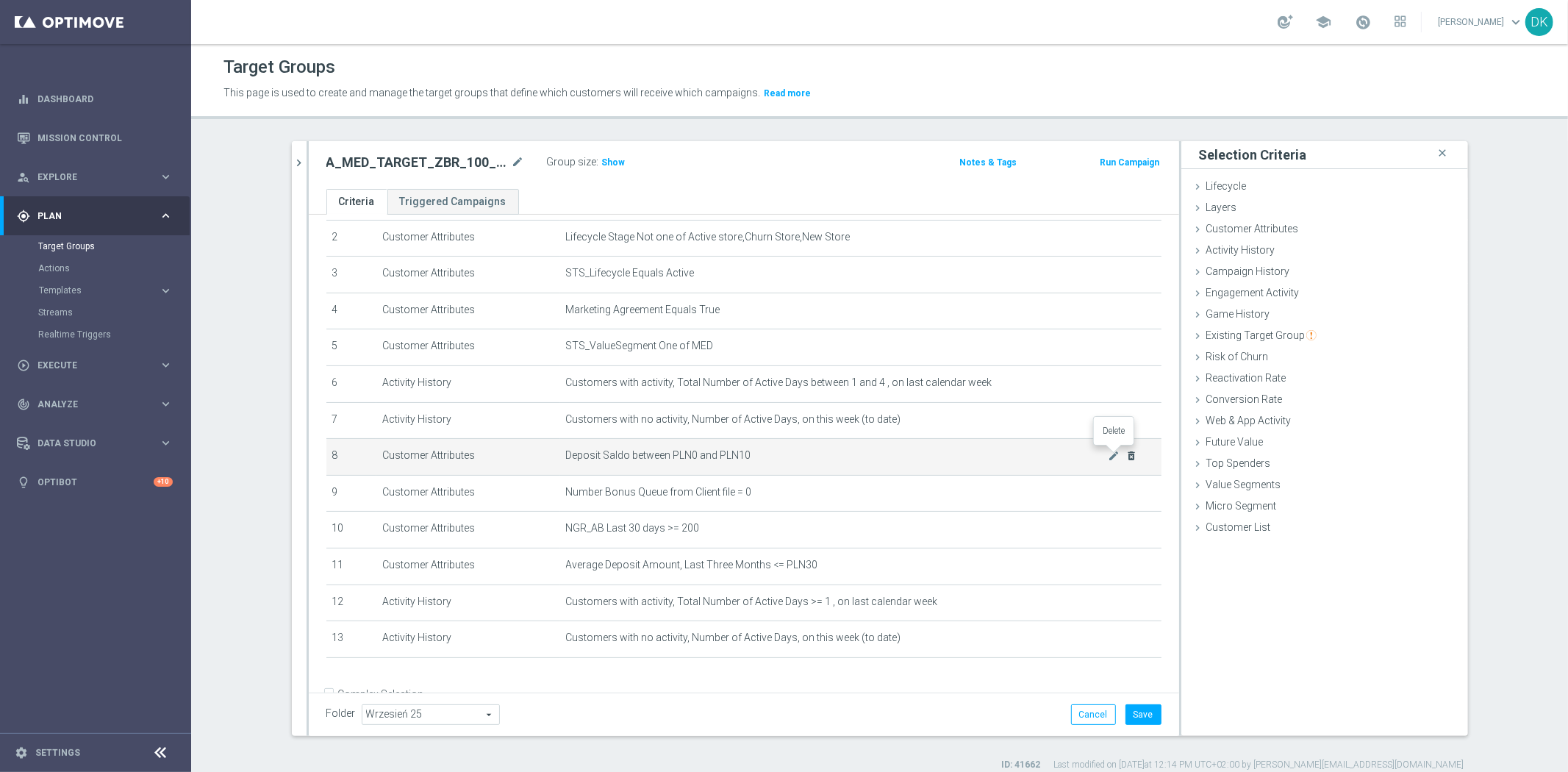
click at [1125, 456] on icon "delete_forever" at bounding box center [1131, 456] width 12 height 12
click at [1125, 456] on icon "delete_forever" at bounding box center [1131, 462] width 12 height 12
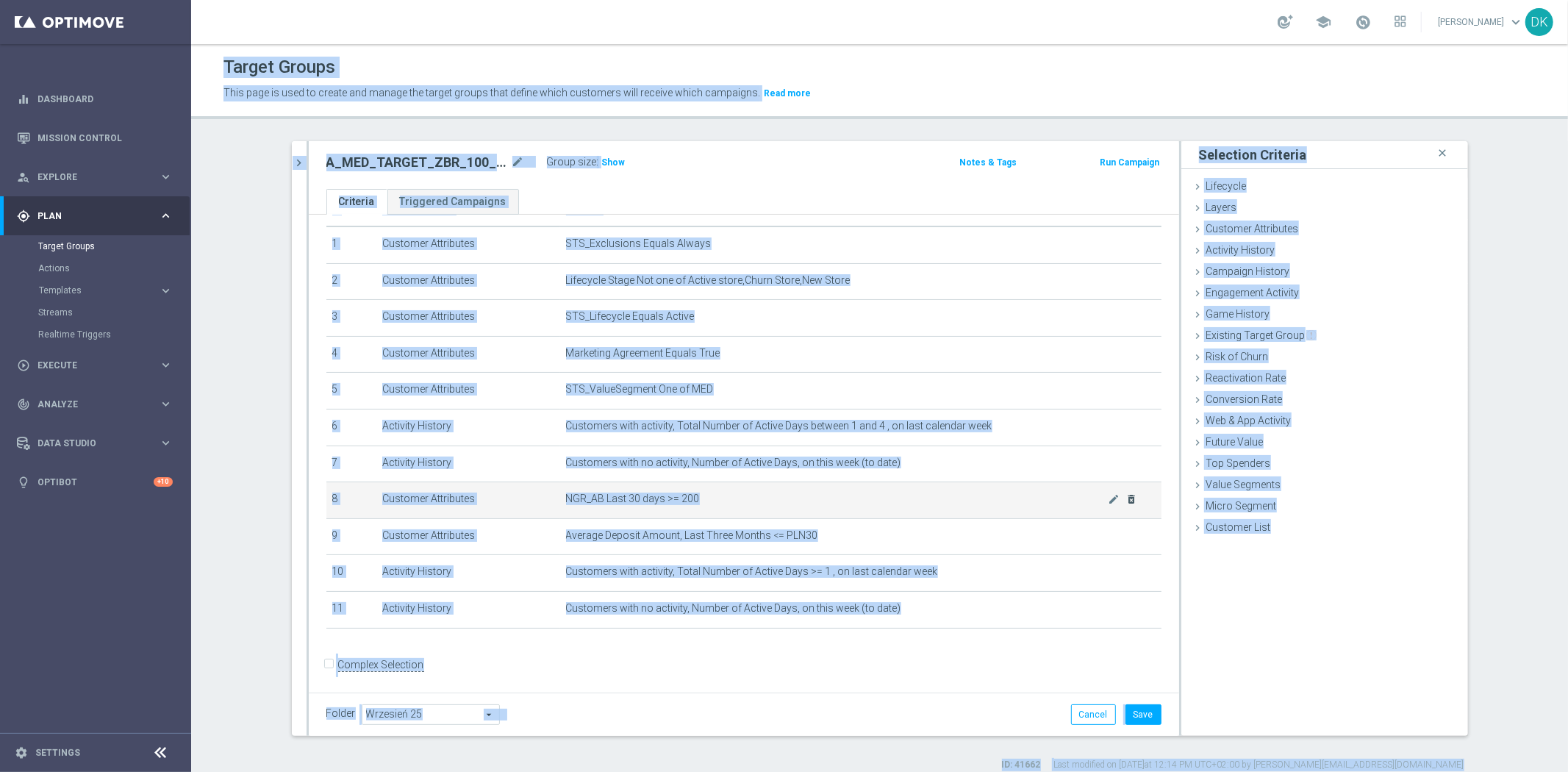
click at [1114, 493] on body "equalizer Dashboard Mission Control" at bounding box center [784, 386] width 1568 height 772
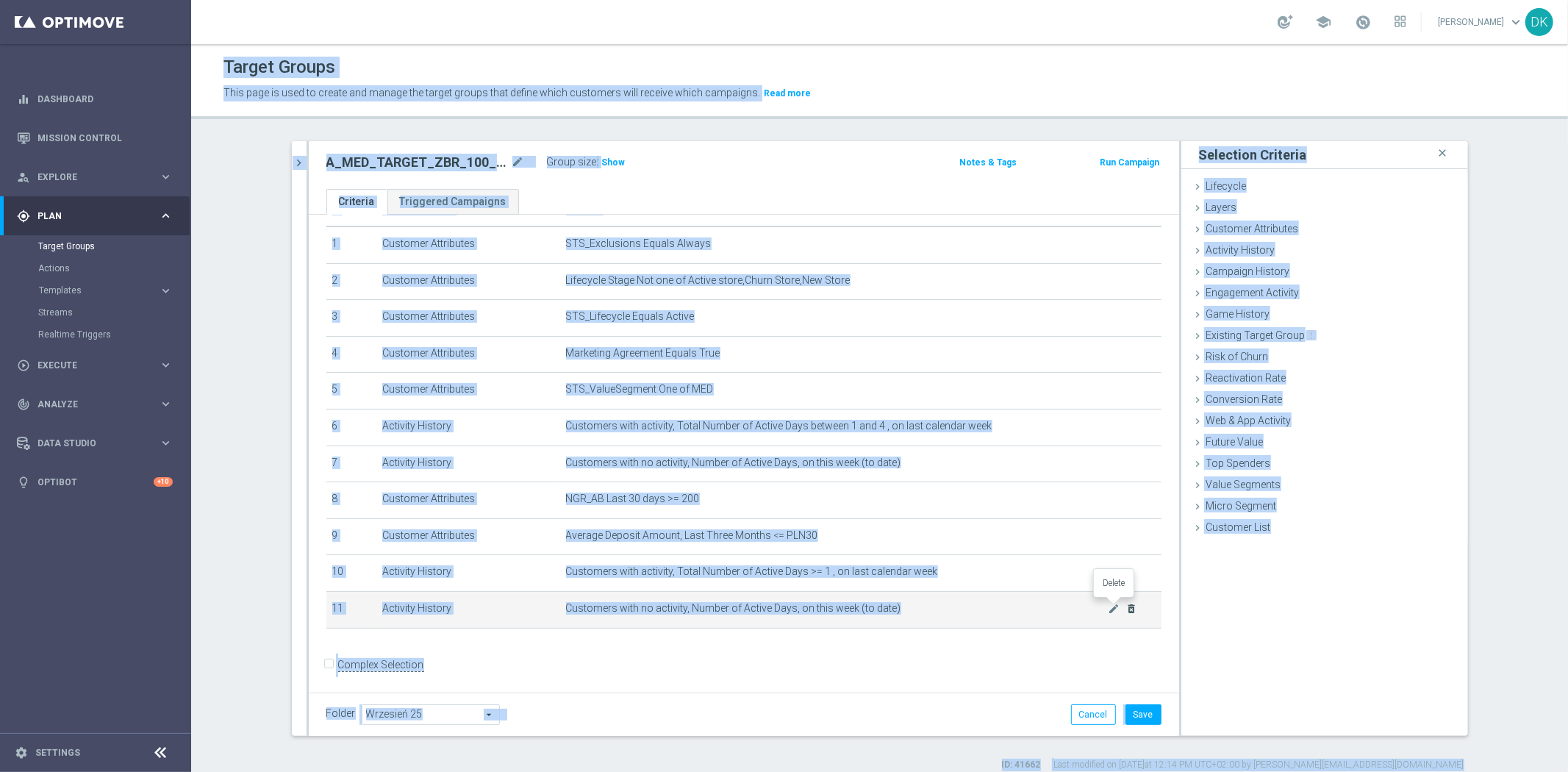
click at [1125, 611] on icon "delete_forever" at bounding box center [1131, 609] width 12 height 12
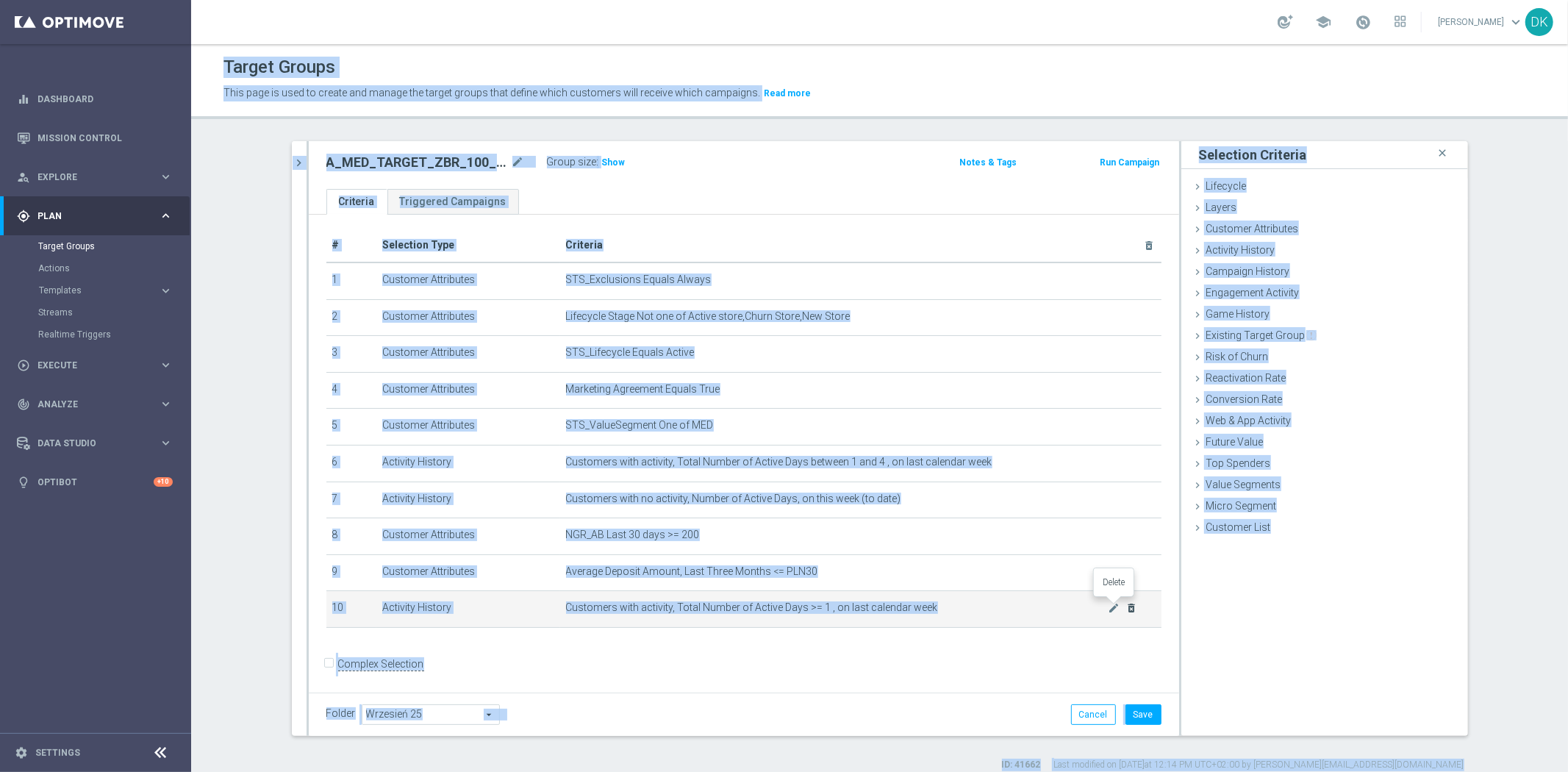
click at [1125, 607] on icon "delete_forever" at bounding box center [1131, 609] width 12 height 12
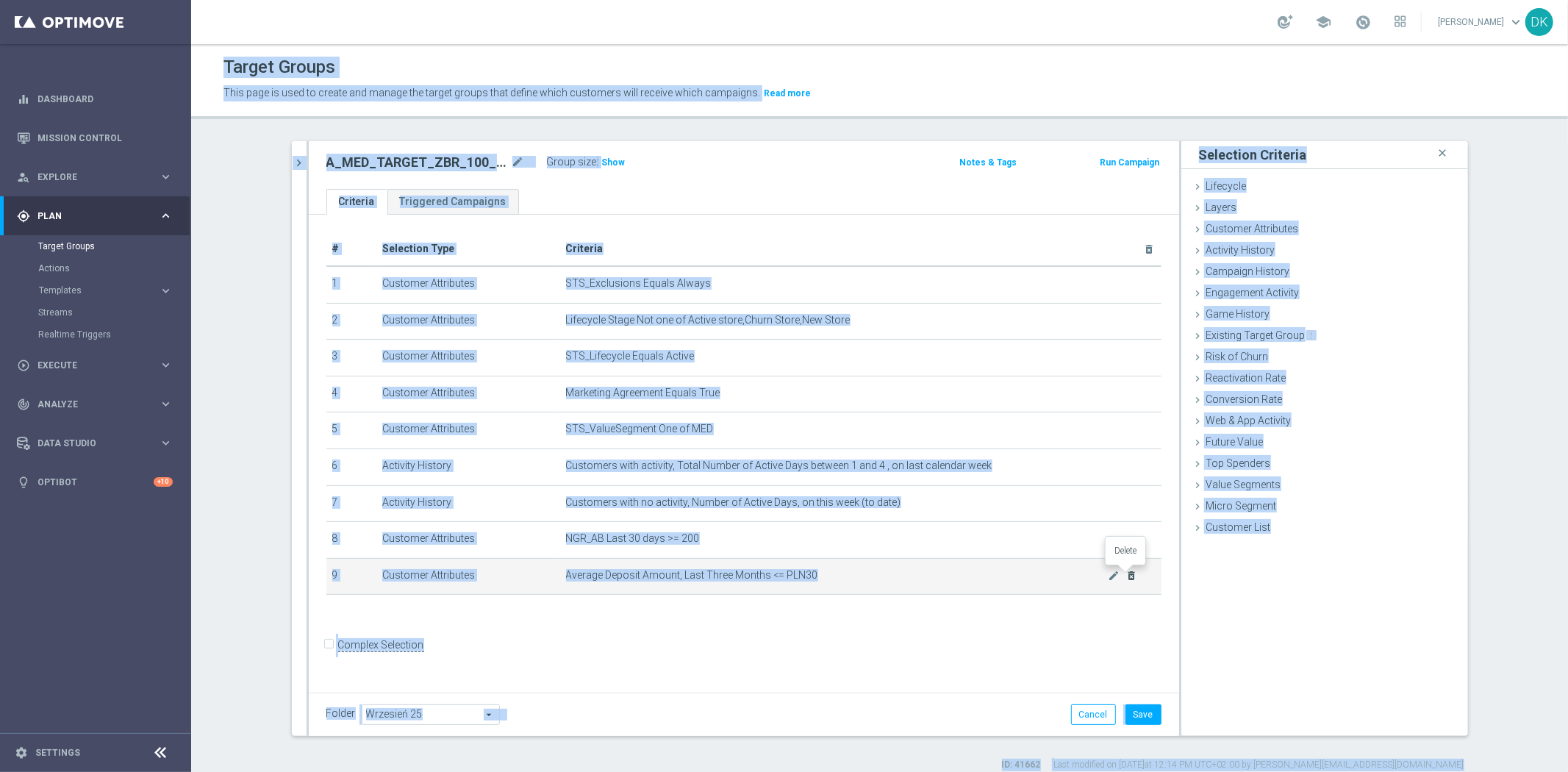
click at [1125, 573] on icon "delete_forever" at bounding box center [1131, 576] width 12 height 12
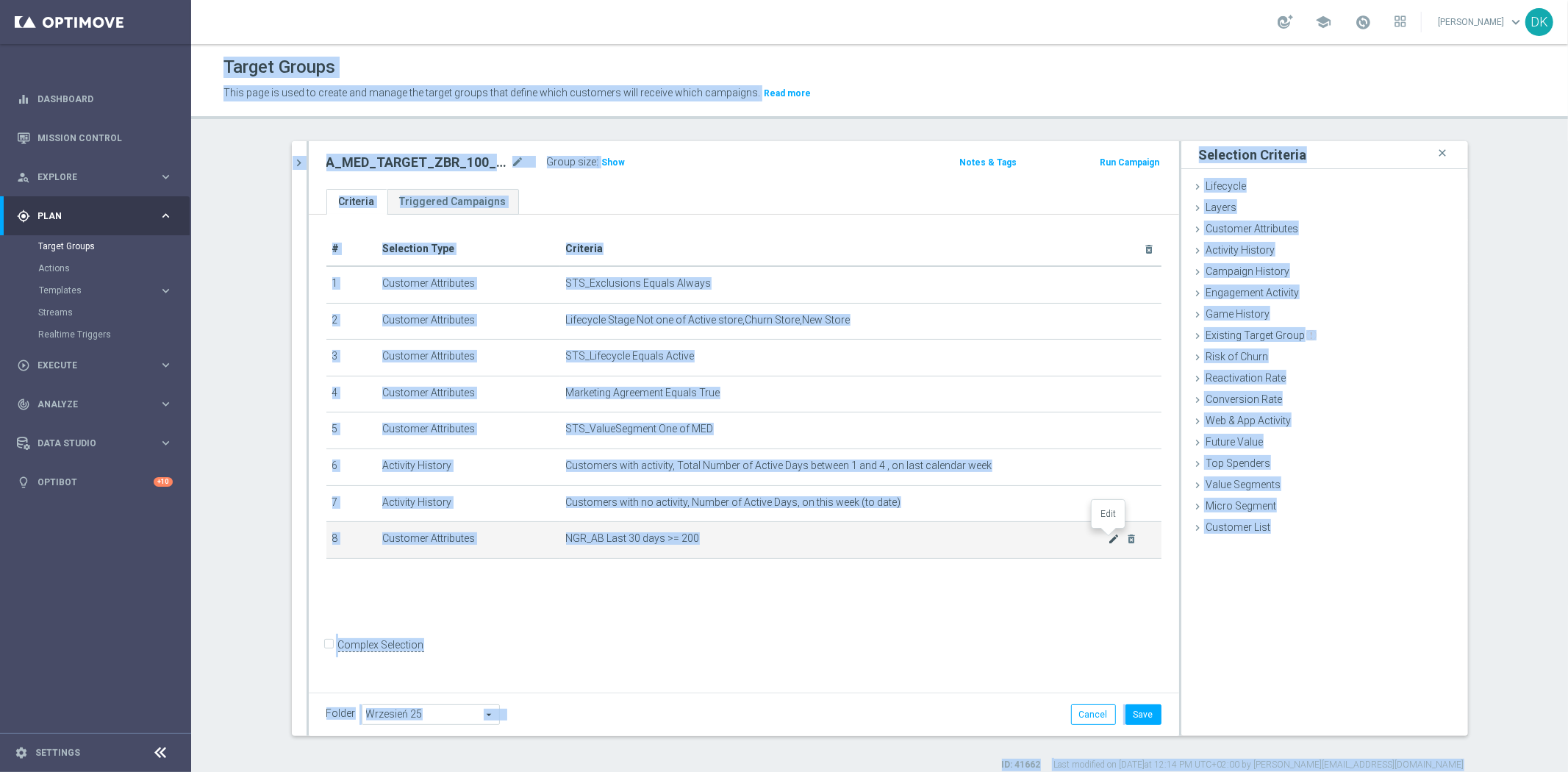
click at [1108, 540] on icon "mode_edit" at bounding box center [1114, 539] width 12 height 12
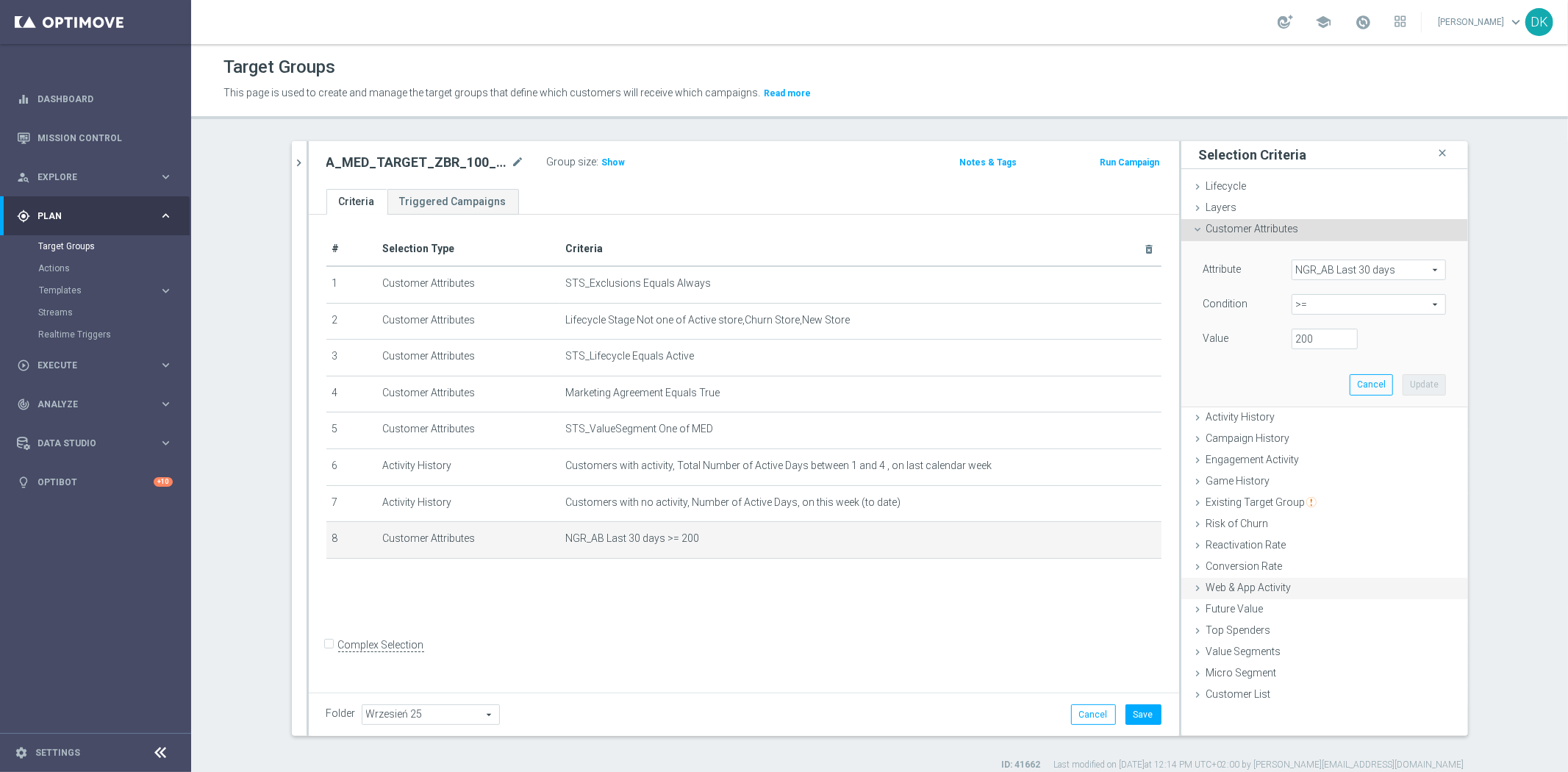
click at [1274, 589] on span "Web & App Activity" at bounding box center [1249, 588] width 85 height 12
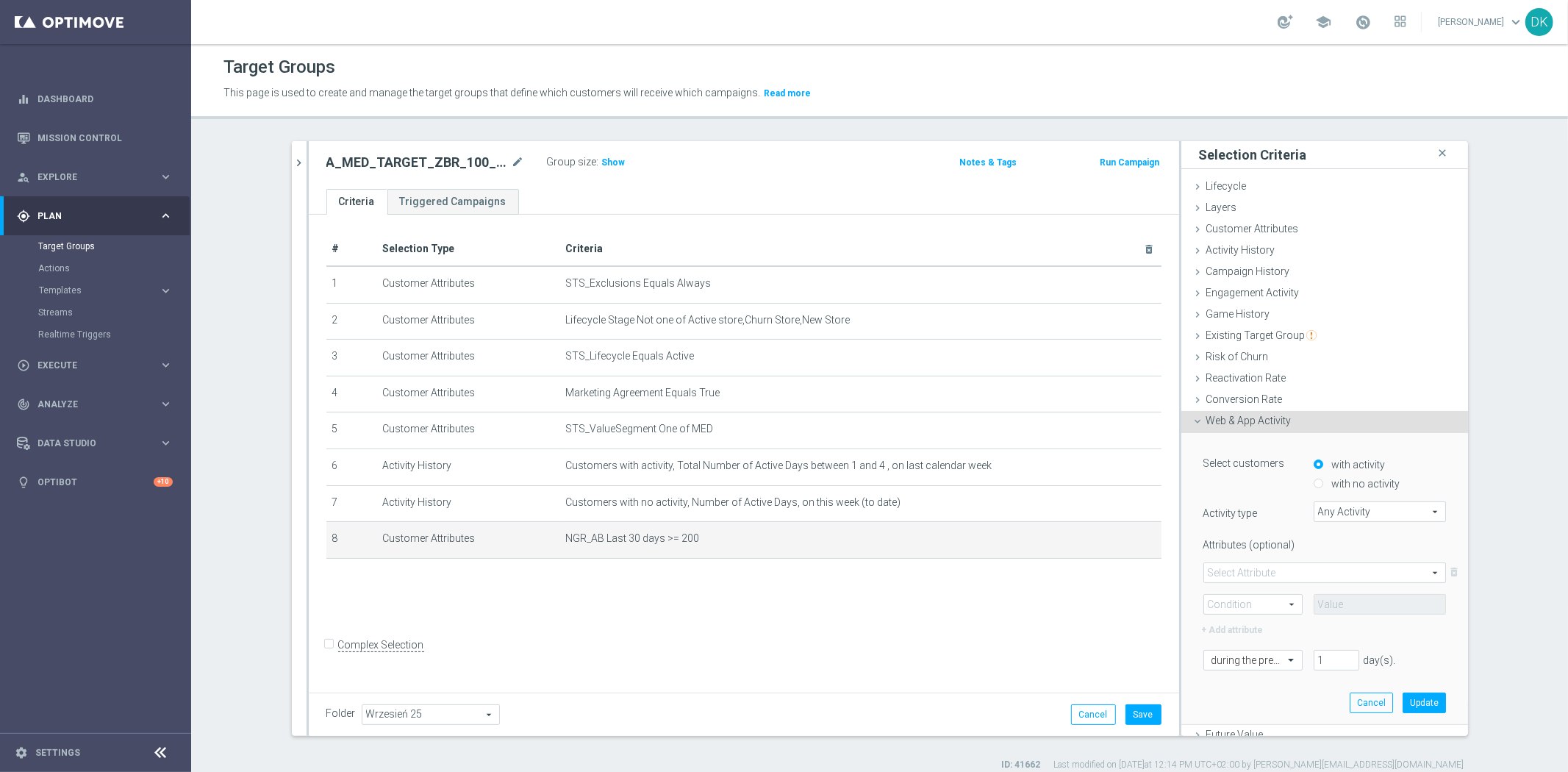
click at [1314, 480] on input "with no activity" at bounding box center [1319, 484] width 10 height 10
radio input "true"
click at [1346, 513] on span "Any Activity" at bounding box center [1379, 512] width 131 height 19
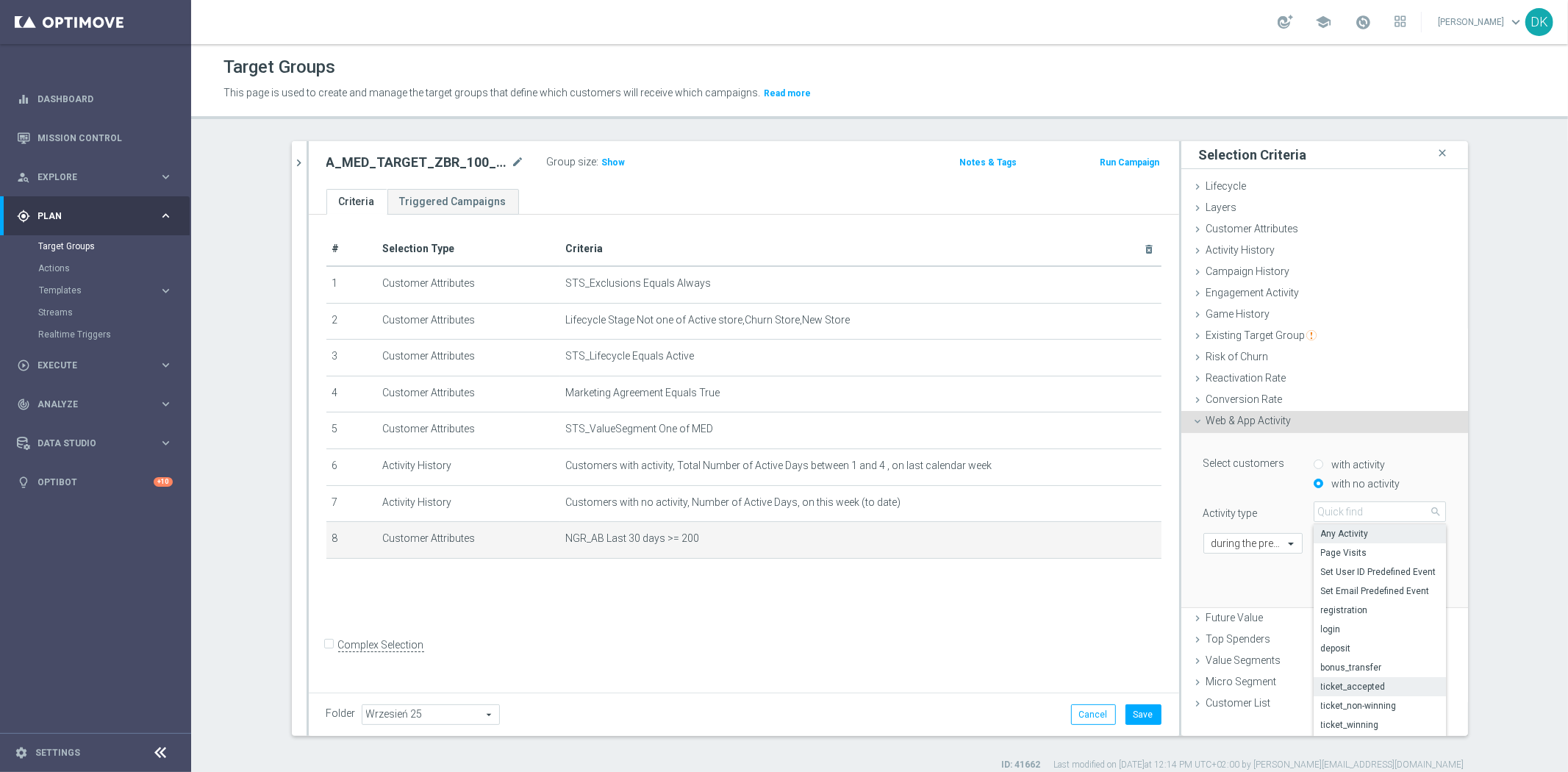
click at [1368, 685] on span "ticket_accepted" at bounding box center [1379, 687] width 118 height 12
type input "ticket_accepted"
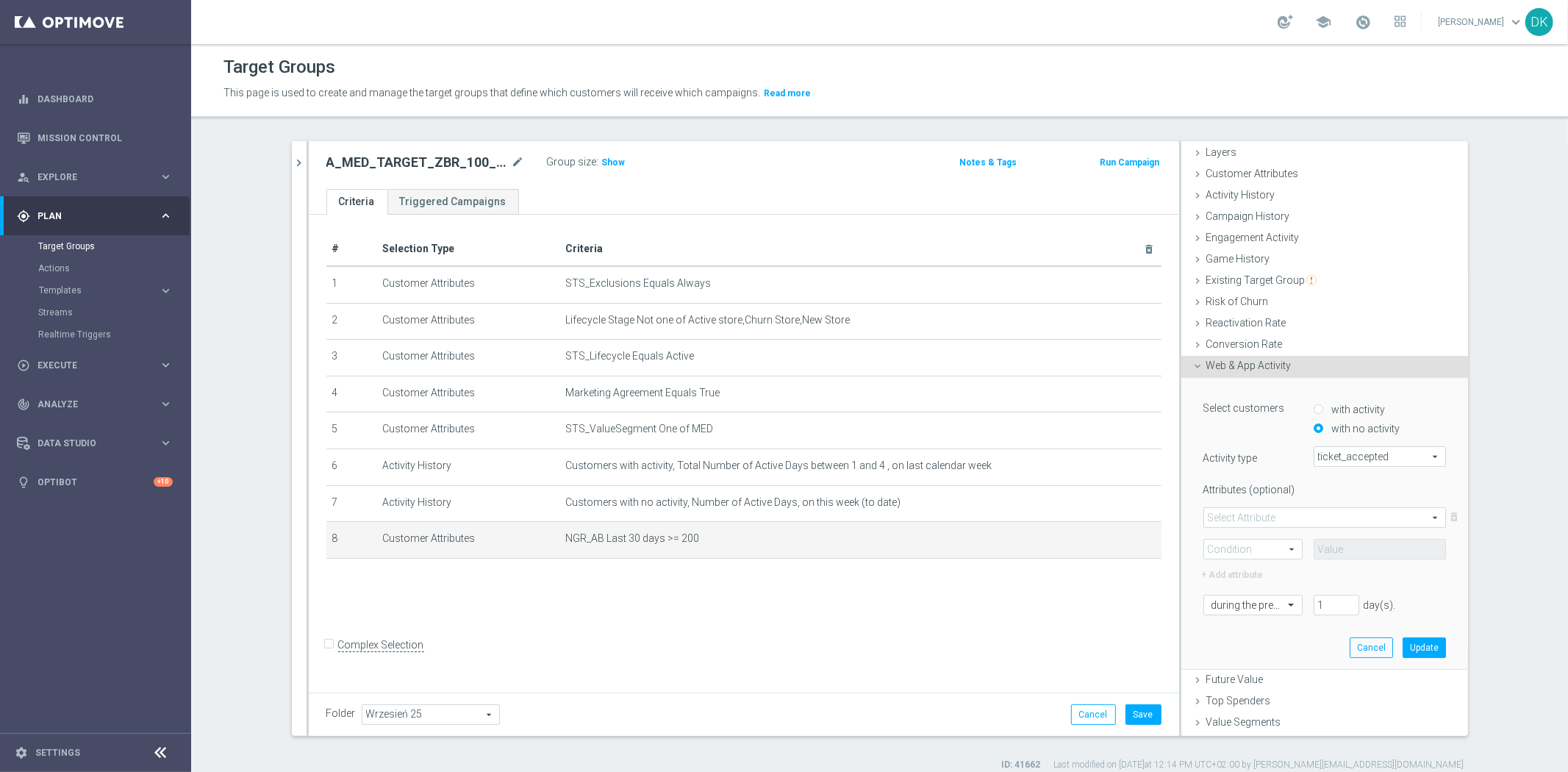
scroll to position [82, 0]
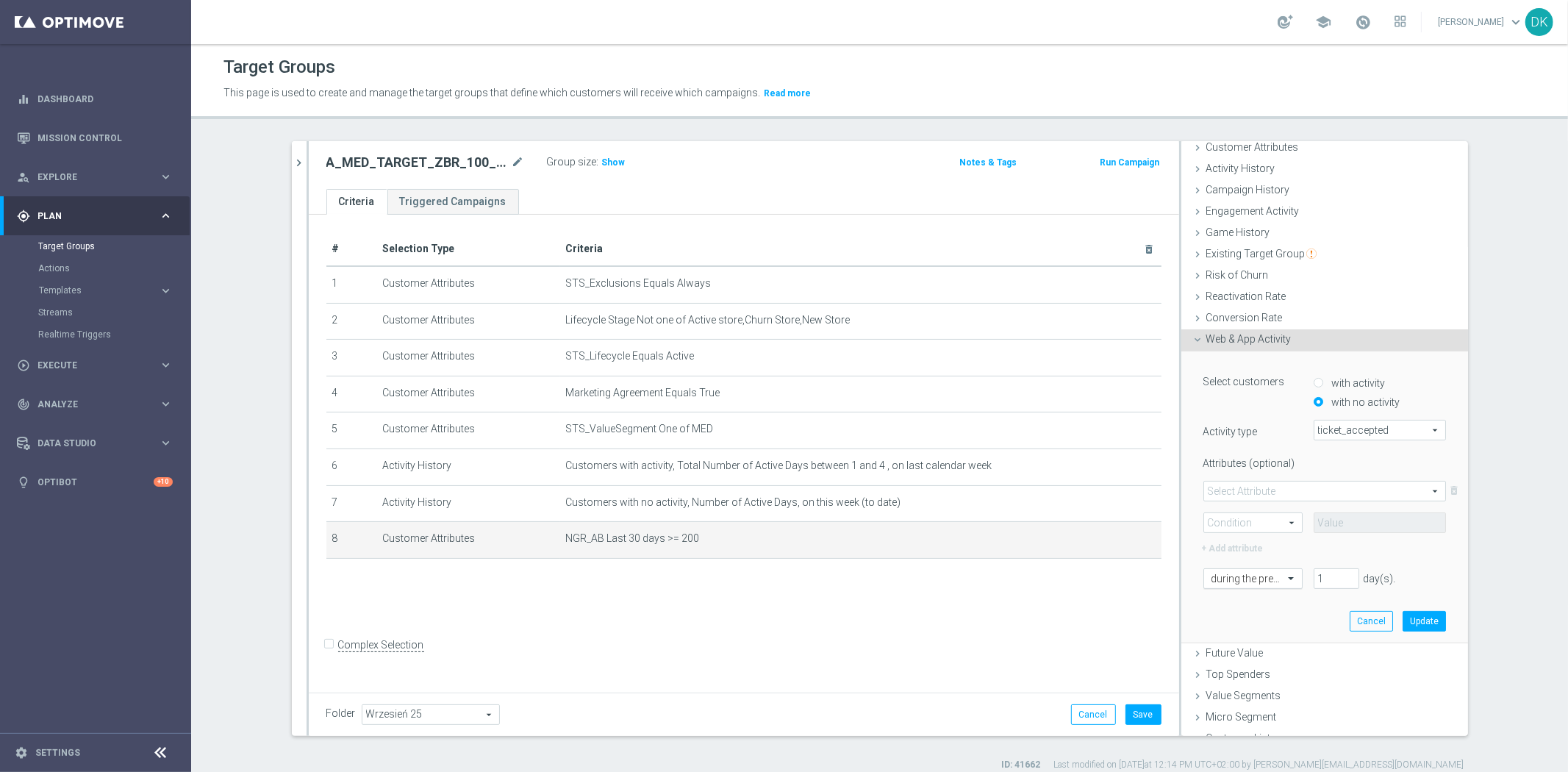
click at [1259, 586] on div "during the previous" at bounding box center [1253, 579] width 99 height 20
click at [1250, 696] on div "today" at bounding box center [1253, 704] width 83 height 23
click at [1402, 616] on button "Update" at bounding box center [1424, 621] width 43 height 20
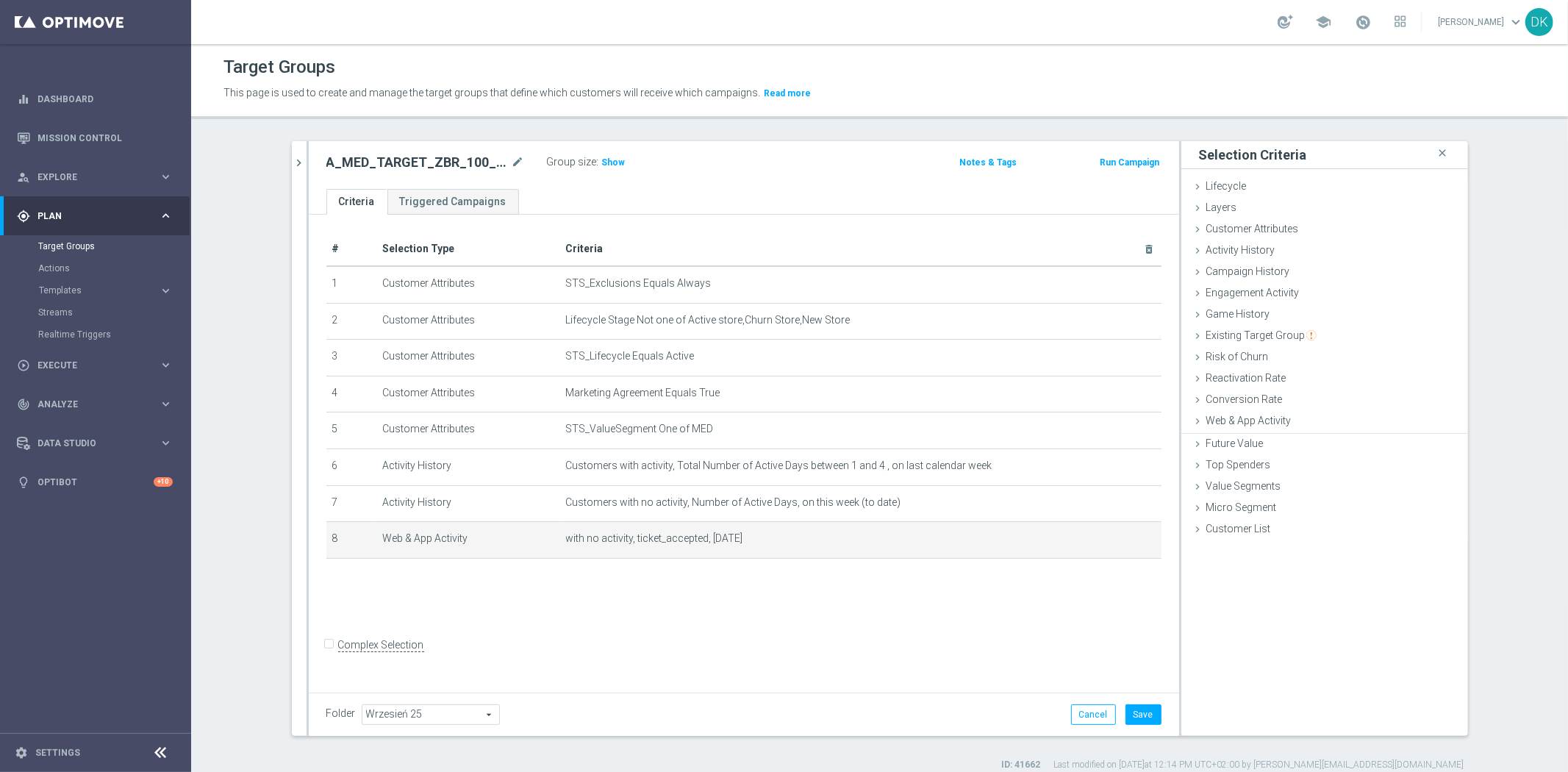
scroll to position [0, 0]
click at [1002, 624] on div "# Selection Type Criteria delete_forever 1 Customer Attributes STS_Exclusions E…" at bounding box center [744, 451] width 871 height 473
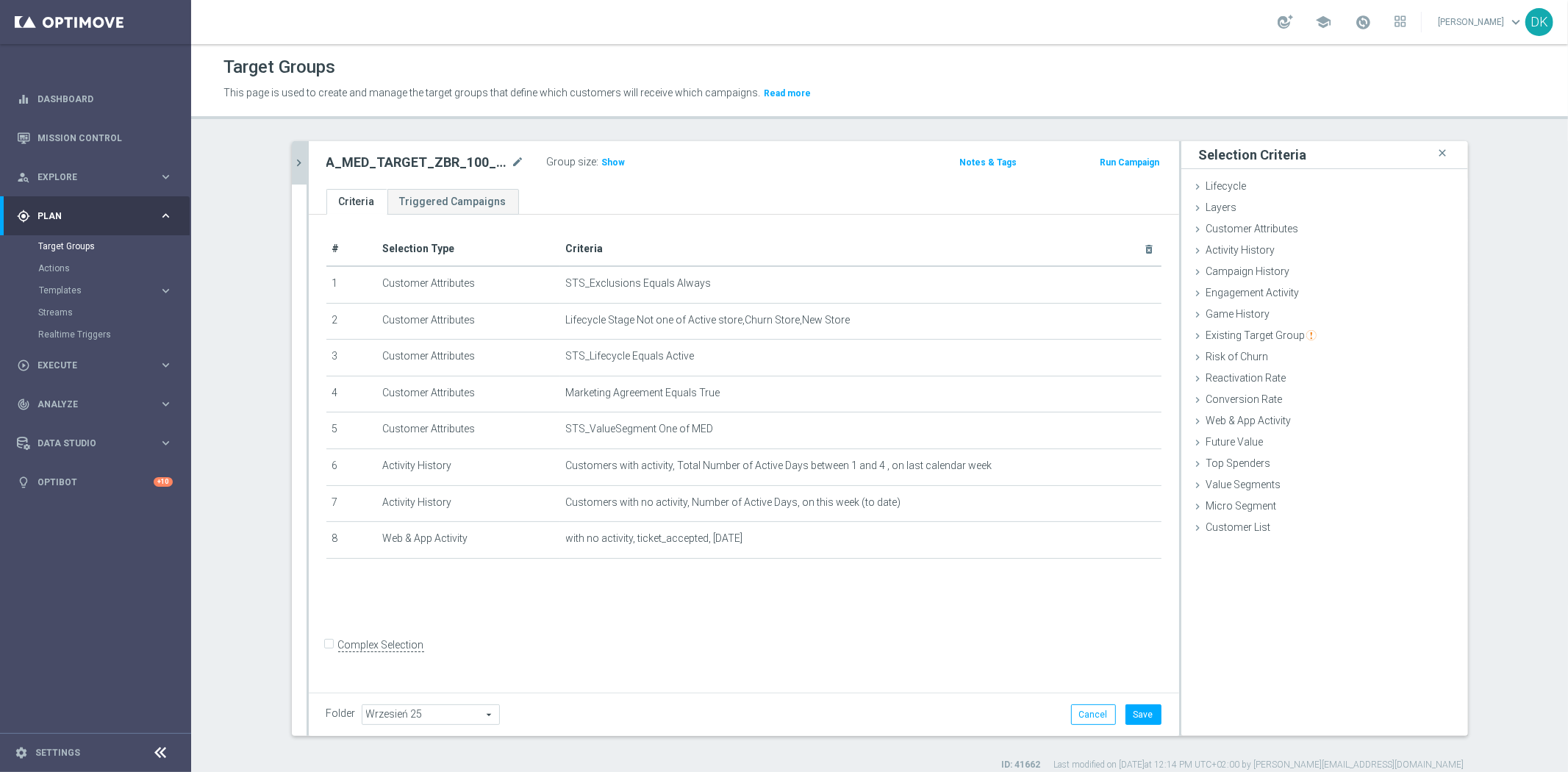
click at [294, 160] on icon "chevron_right" at bounding box center [300, 163] width 14 height 14
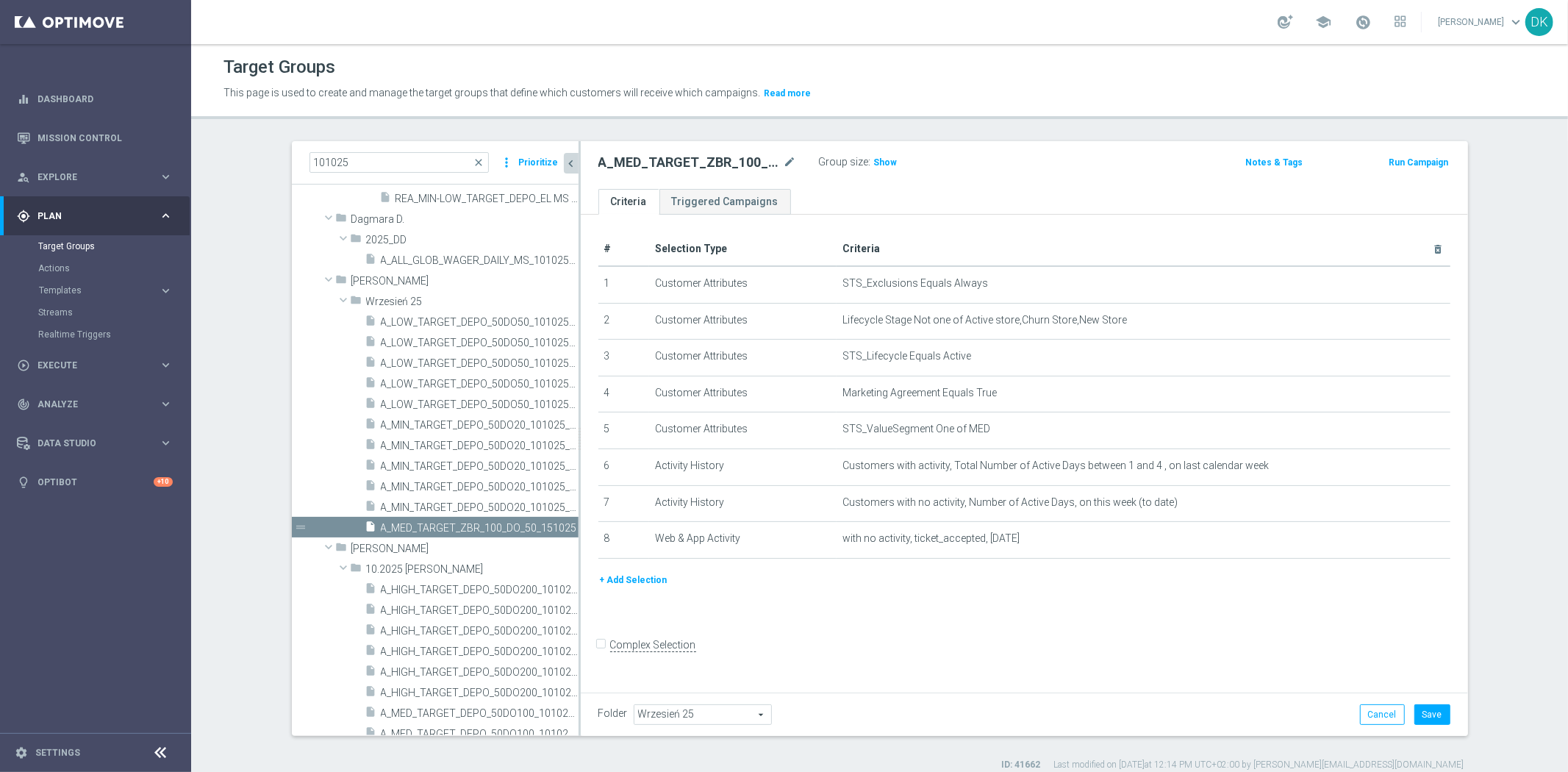
click at [654, 579] on button "+ Add Selection" at bounding box center [634, 580] width 70 height 16
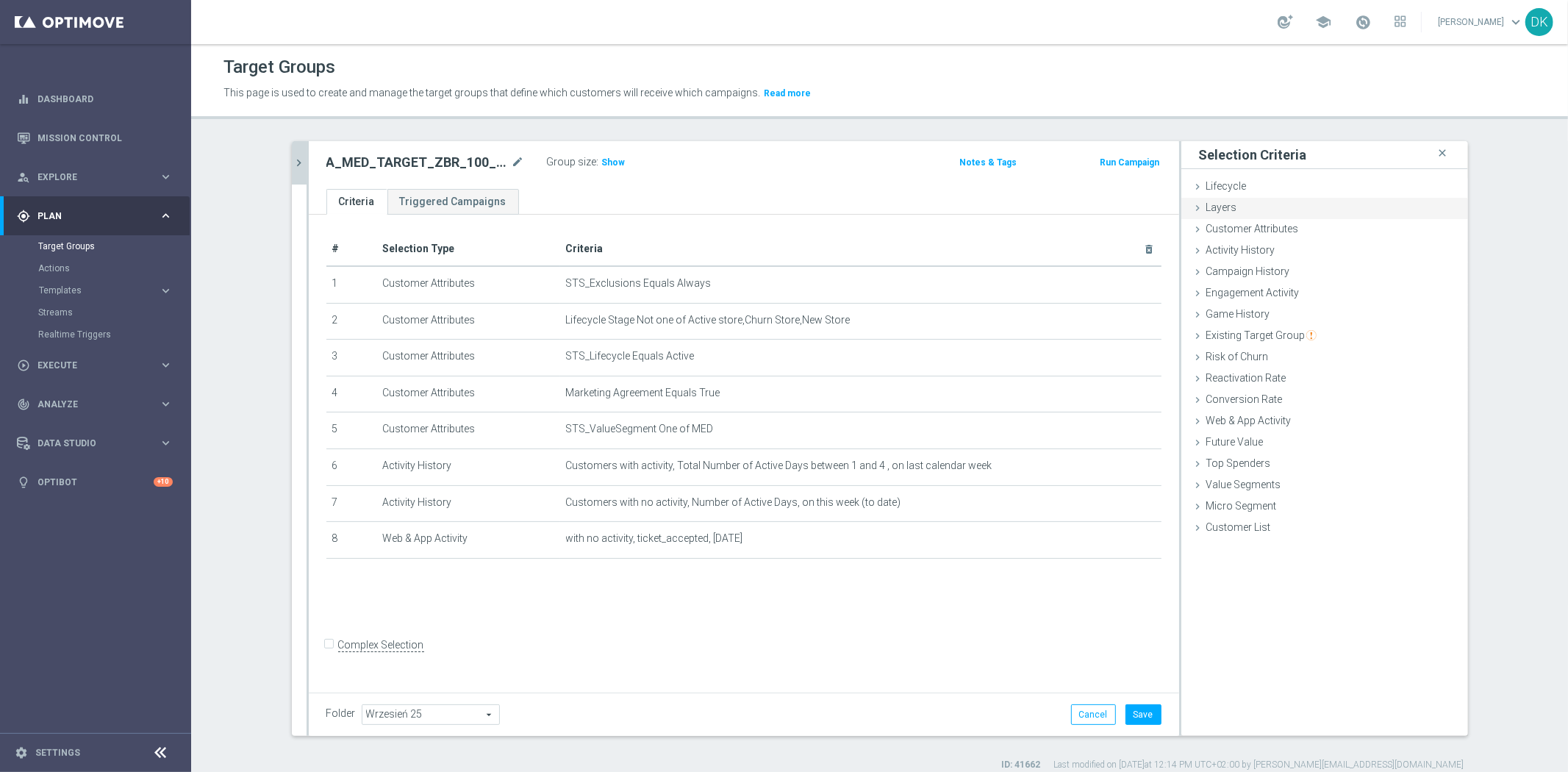
click at [1257, 217] on div "Layers done" at bounding box center [1325, 208] width 287 height 22
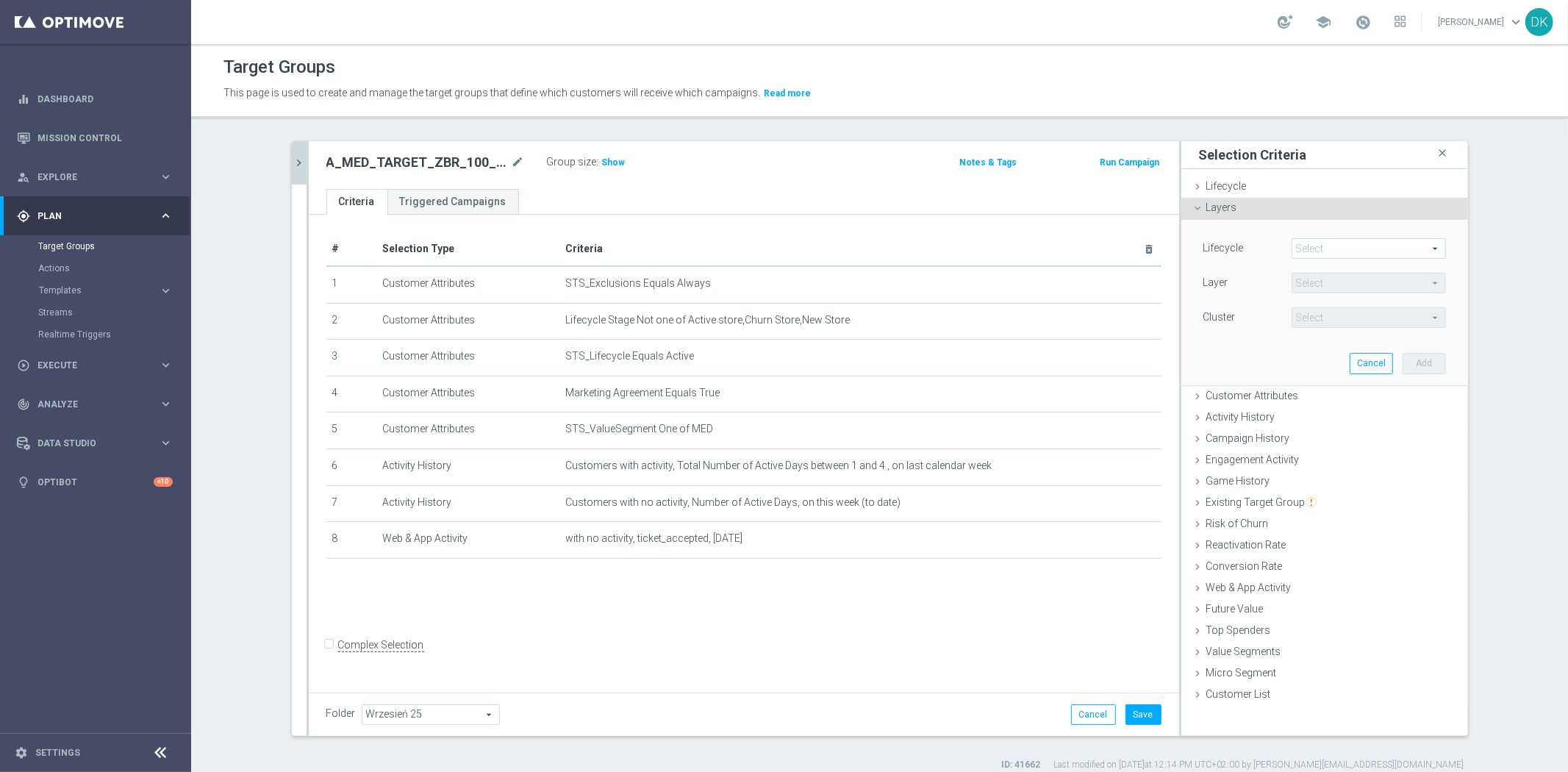
click at [1273, 216] on div "Layers done" at bounding box center [1325, 208] width 287 height 22
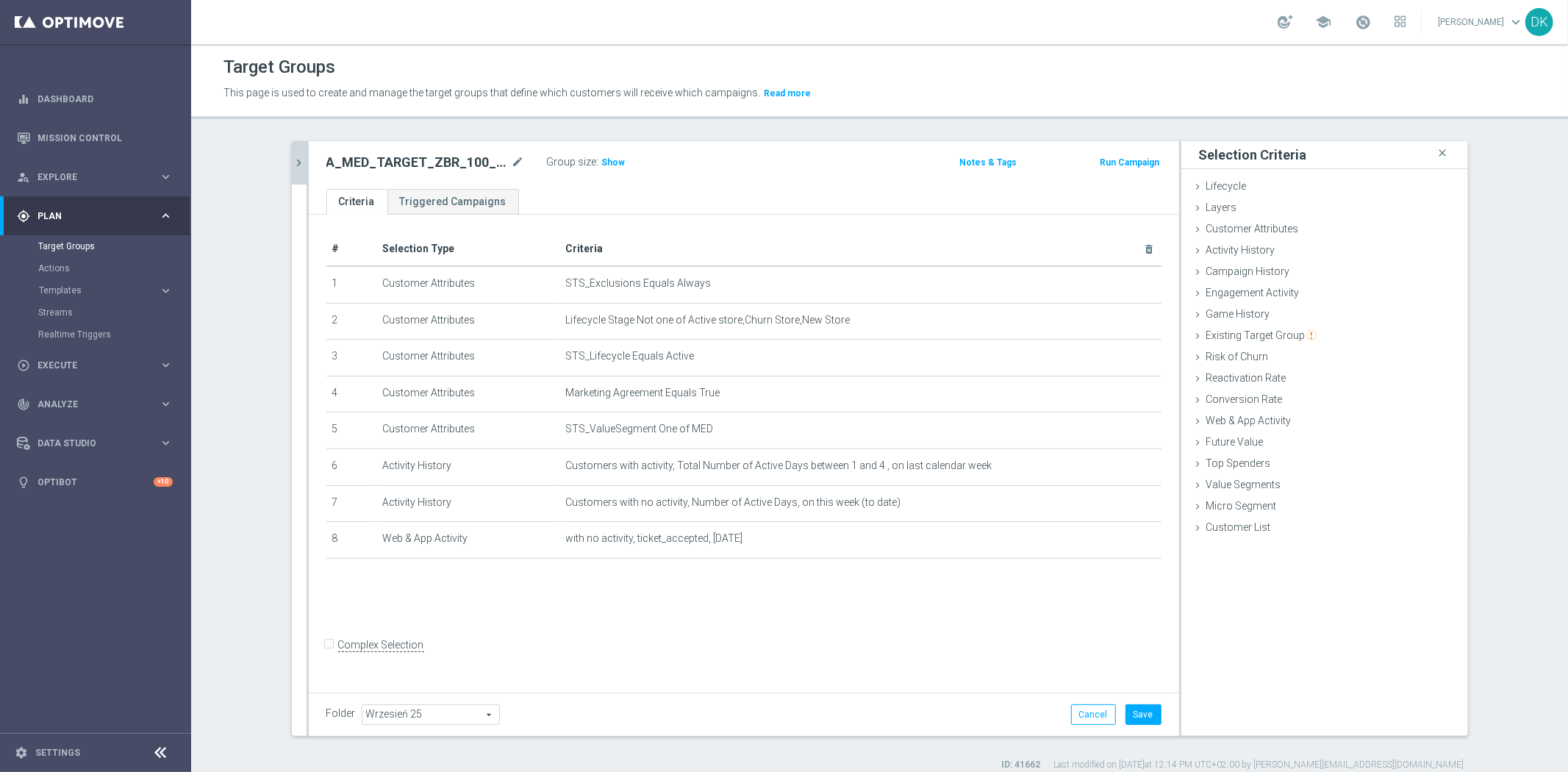
click at [1268, 231] on span "Customer Attributes" at bounding box center [1253, 229] width 93 height 12
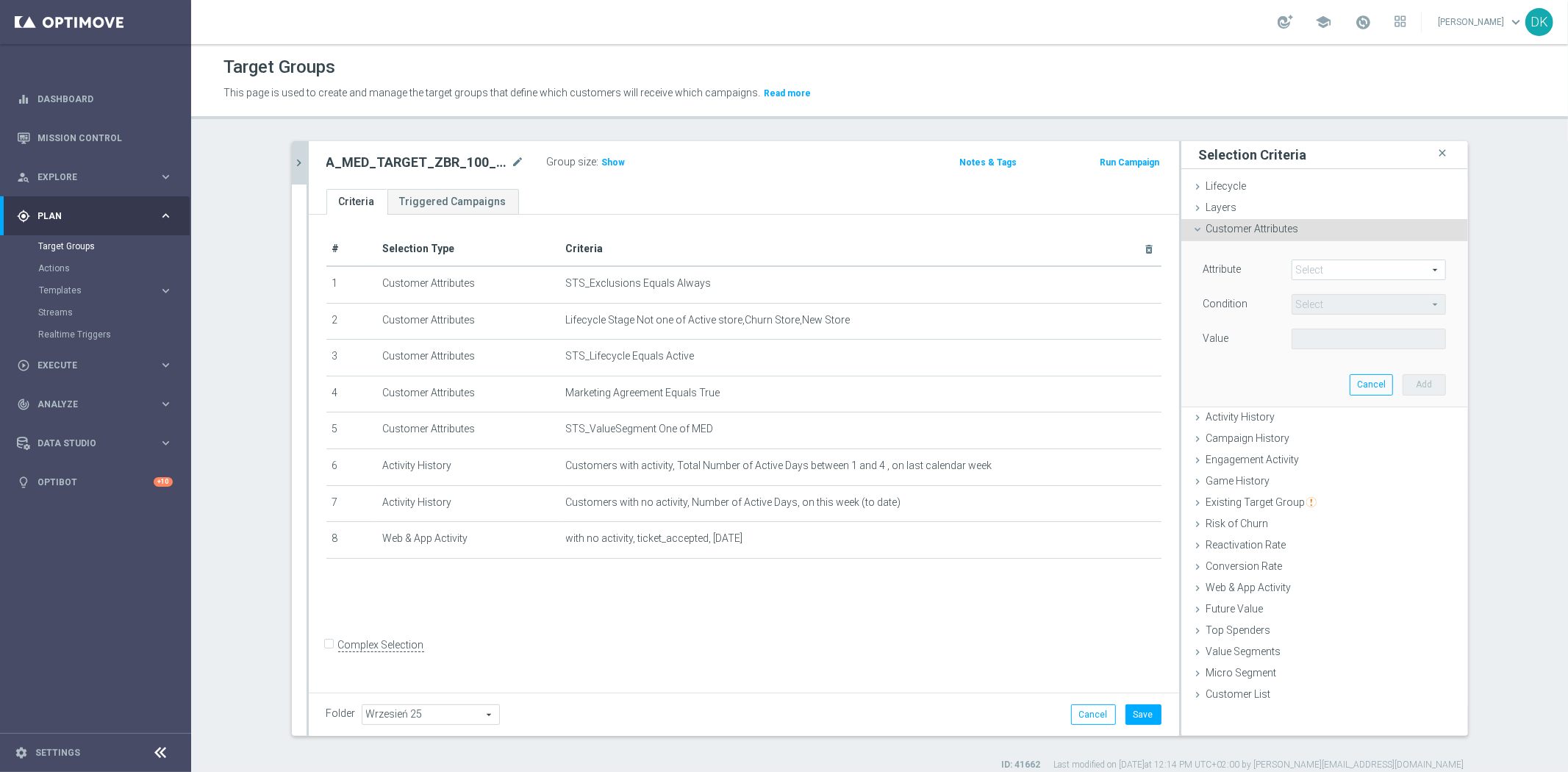
click at [1333, 274] on span at bounding box center [1369, 270] width 153 height 19
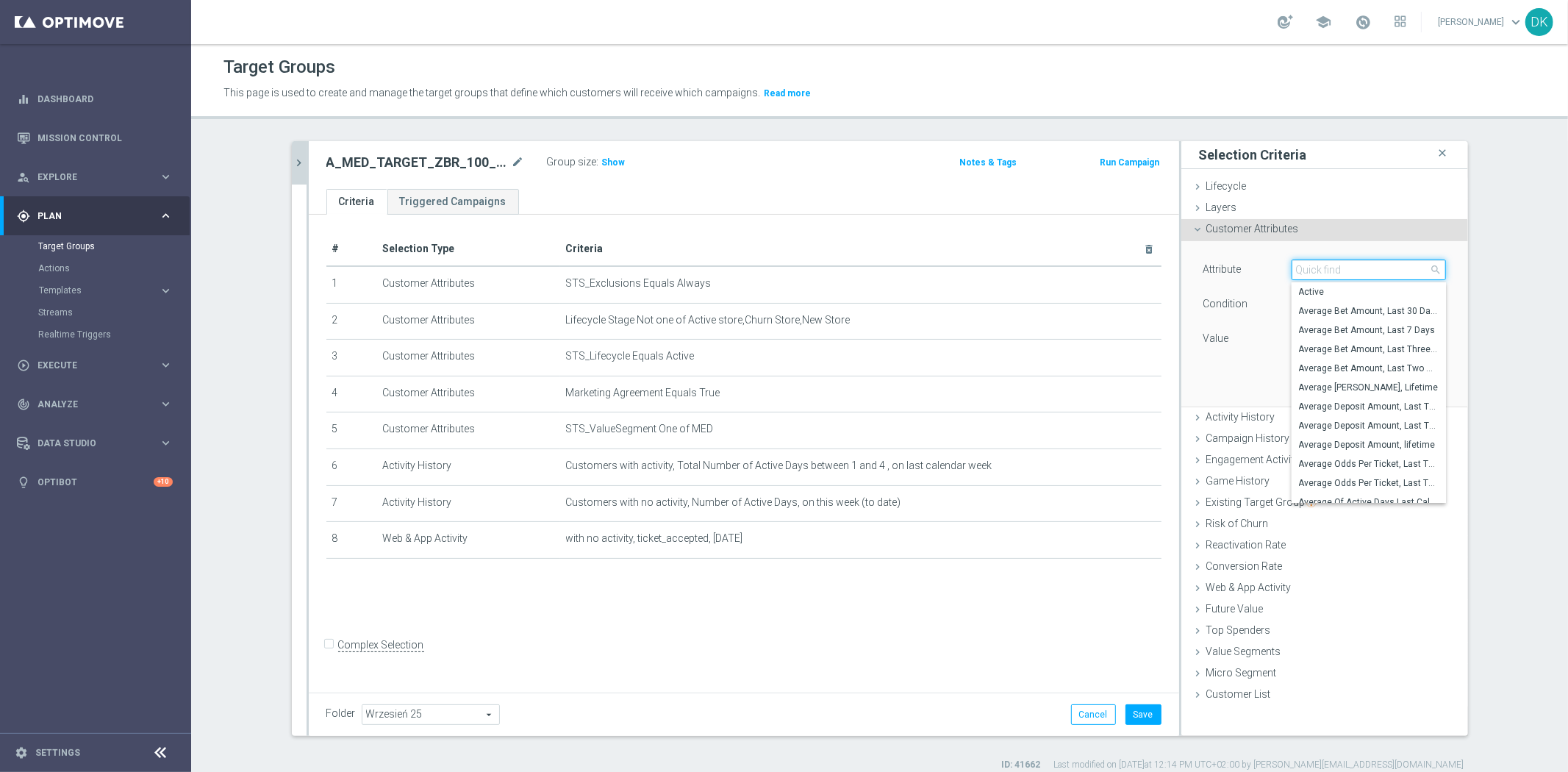
click at [1333, 274] on input "search" at bounding box center [1369, 269] width 154 height 20
type input "gene"
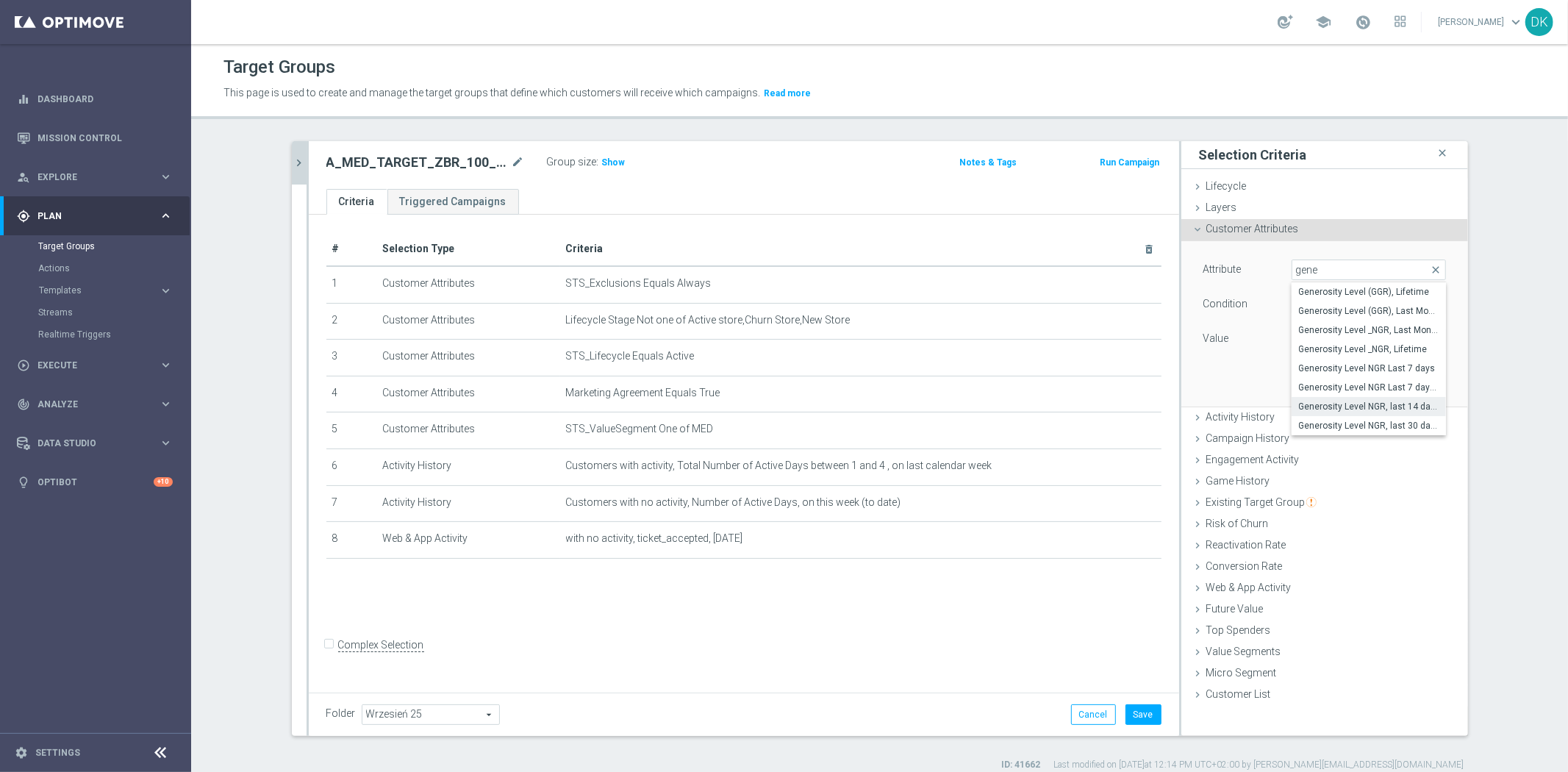
click at [1354, 412] on span "Generosity Level NGR, last 14 days" at bounding box center [1369, 407] width 139 height 12
type input "Generosity Level NGR, last 14 days"
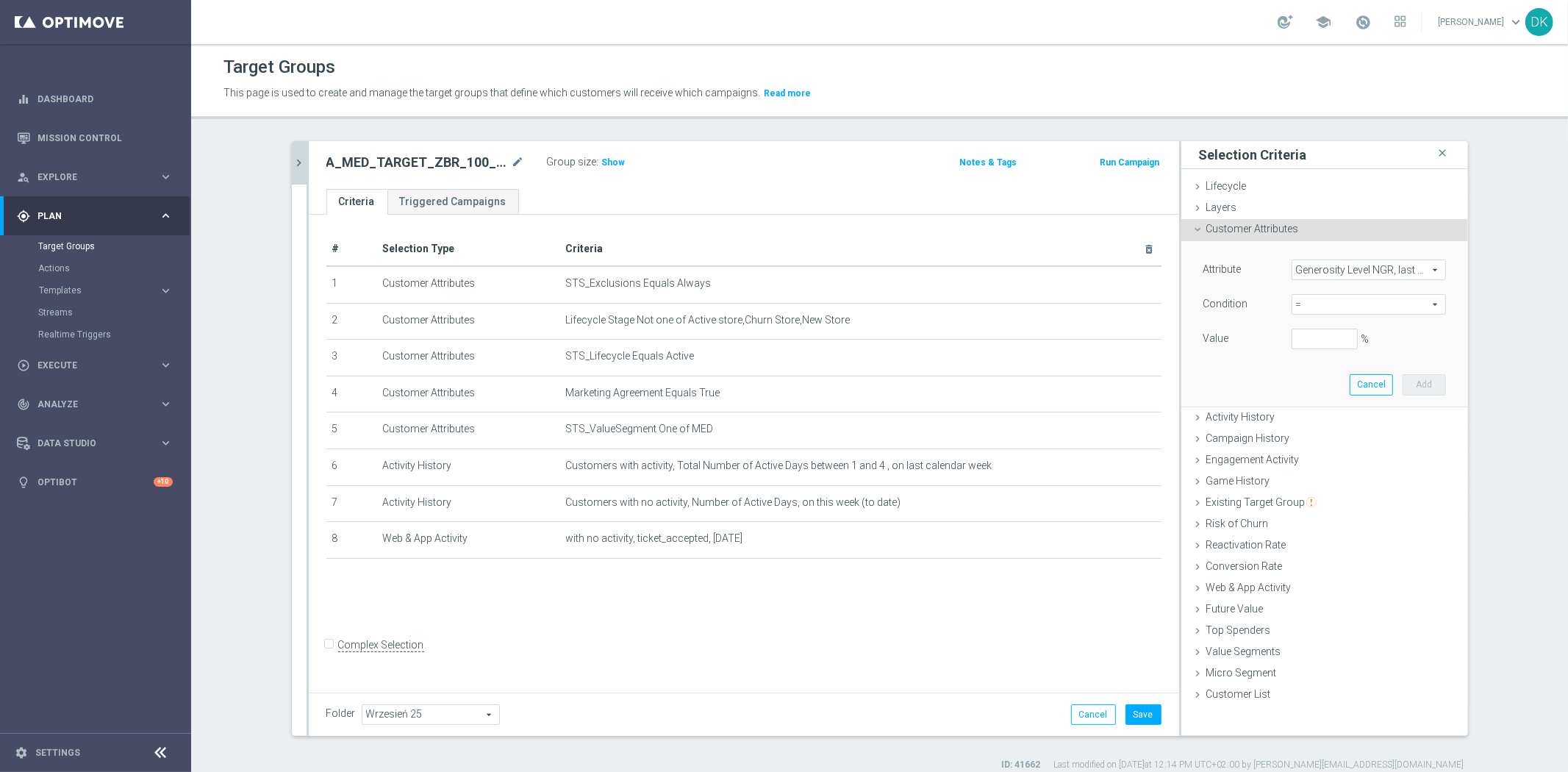
click at [1320, 311] on span "=" at bounding box center [1369, 304] width 153 height 19
click at [1331, 439] on span "between" at bounding box center [1369, 441] width 139 height 12
type input "between"
click at [1304, 338] on input "%" at bounding box center [1325, 339] width 66 height 20
type input "0"
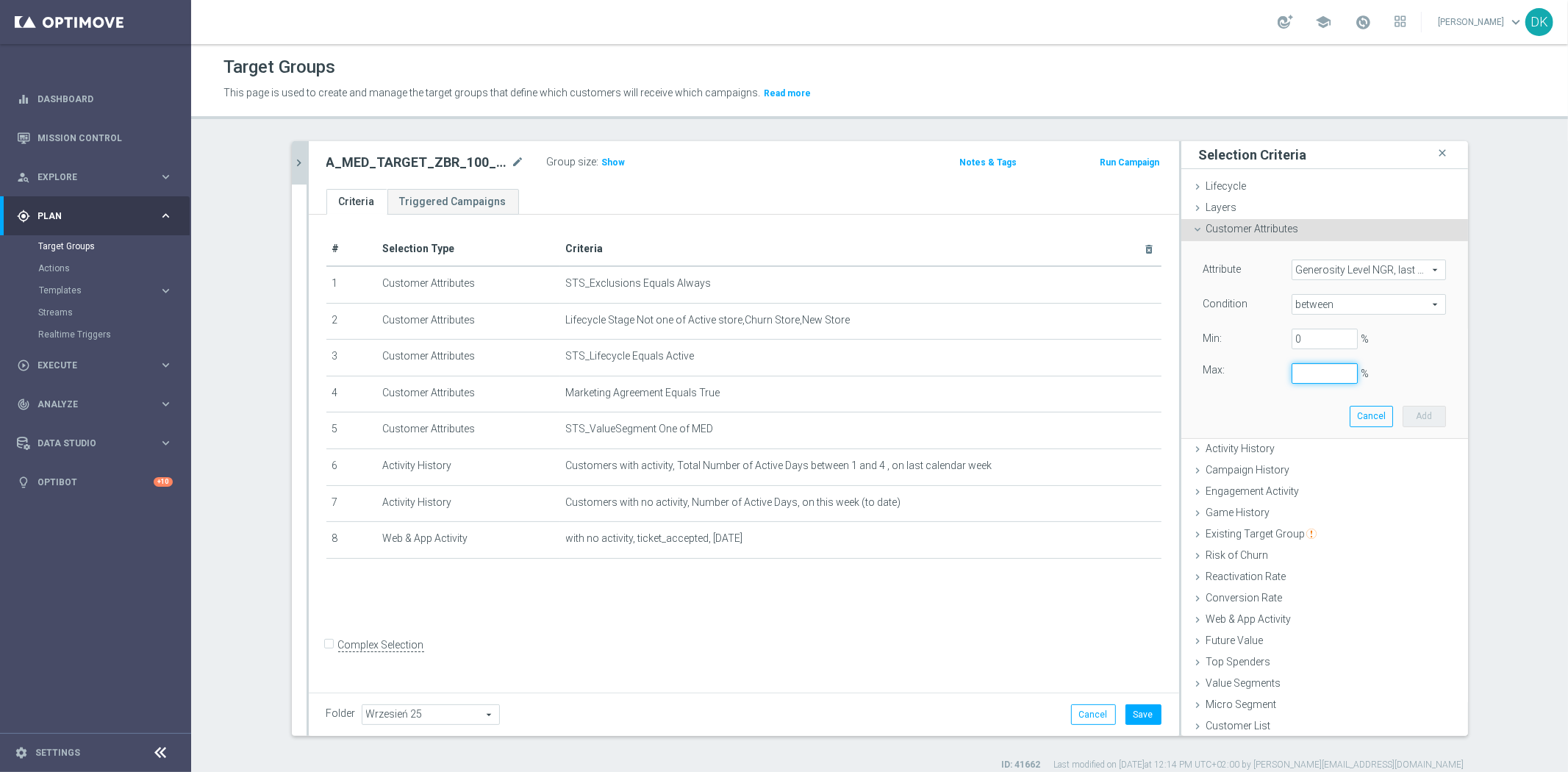
click at [1294, 373] on input "%" at bounding box center [1325, 373] width 66 height 20
click at [1423, 414] on button "Add" at bounding box center [1424, 416] width 43 height 20
type input "0.5"
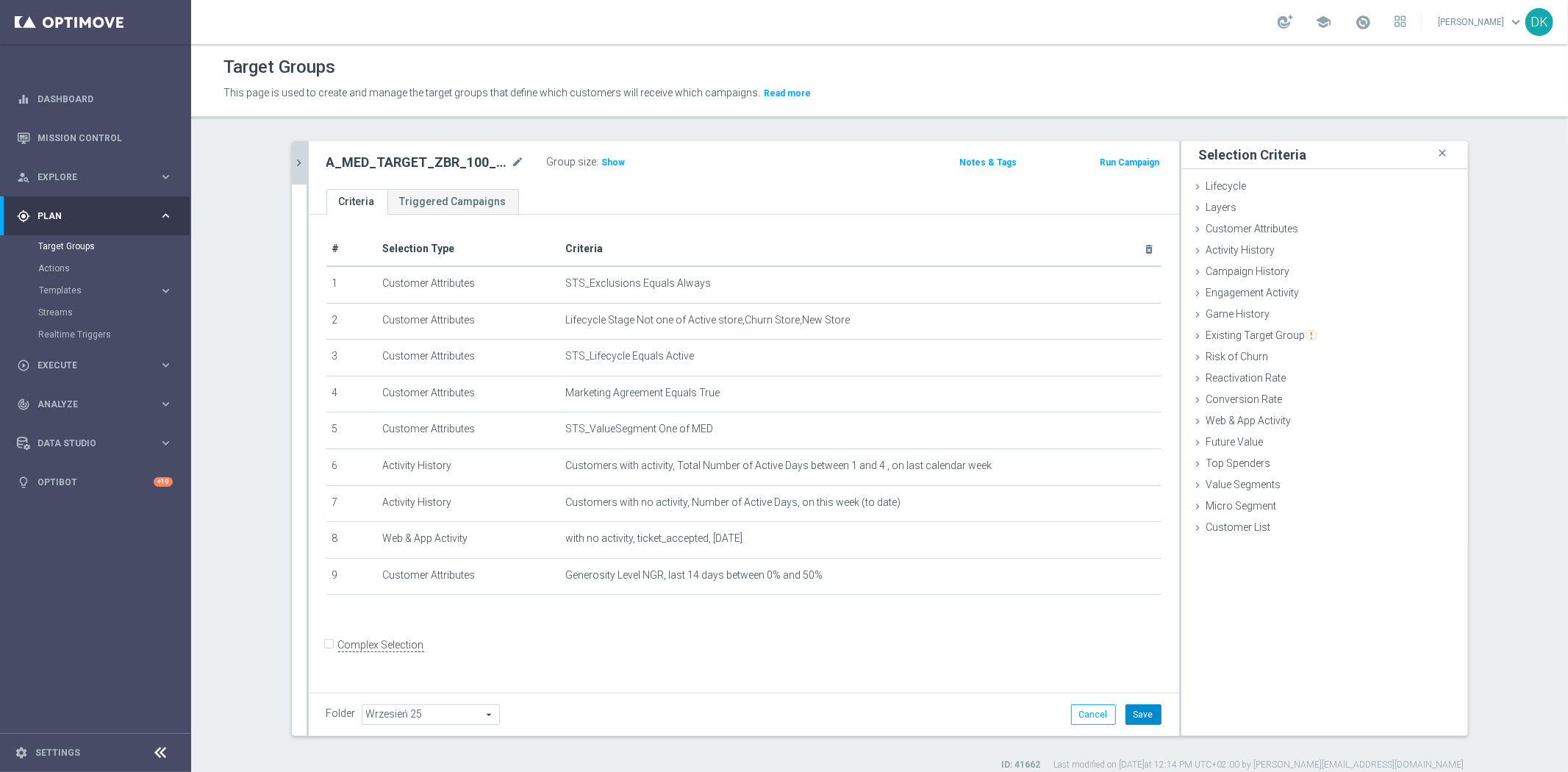
click at [1126, 711] on button "Save" at bounding box center [1143, 714] width 36 height 20
click at [608, 620] on div "# Selection Type Criteria delete_forever 1 Customer Attributes STS_Exclusions E…" at bounding box center [744, 451] width 871 height 473
click at [605, 159] on span "Show" at bounding box center [614, 163] width 23 height 10
click at [819, 701] on div "Folder Wrzesień 25 Wrzesień 25 arrow_drop_down search Cancel Save Saving..." at bounding box center [744, 714] width 871 height 43
click at [299, 162] on icon "chevron_right" at bounding box center [300, 163] width 14 height 14
